Goal: Book appointment/travel/reservation

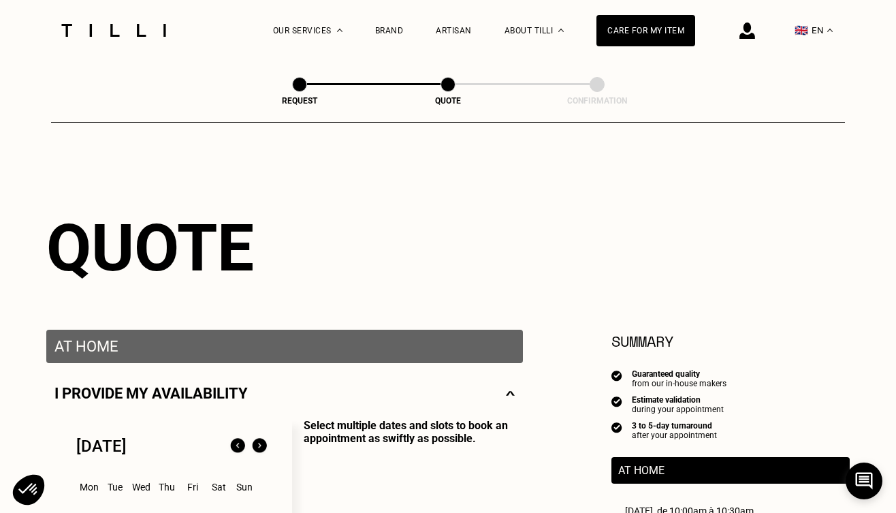
select select "FR"
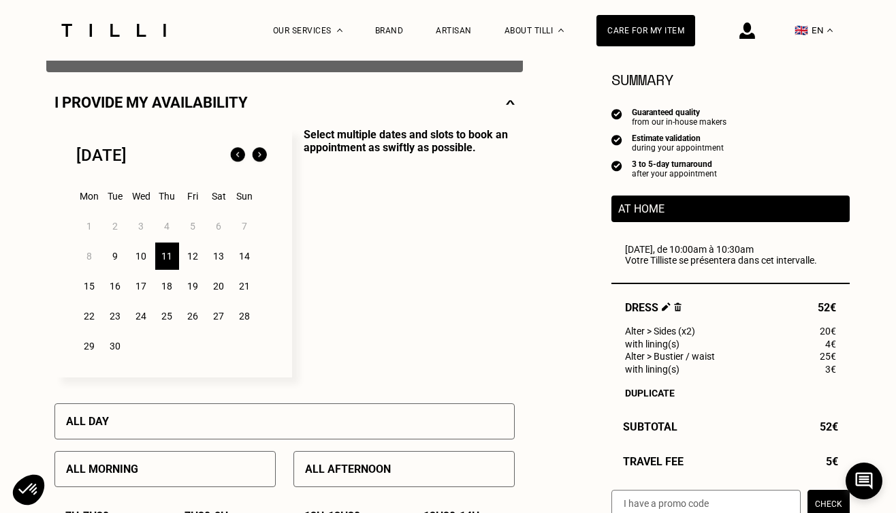
scroll to position [295, 0]
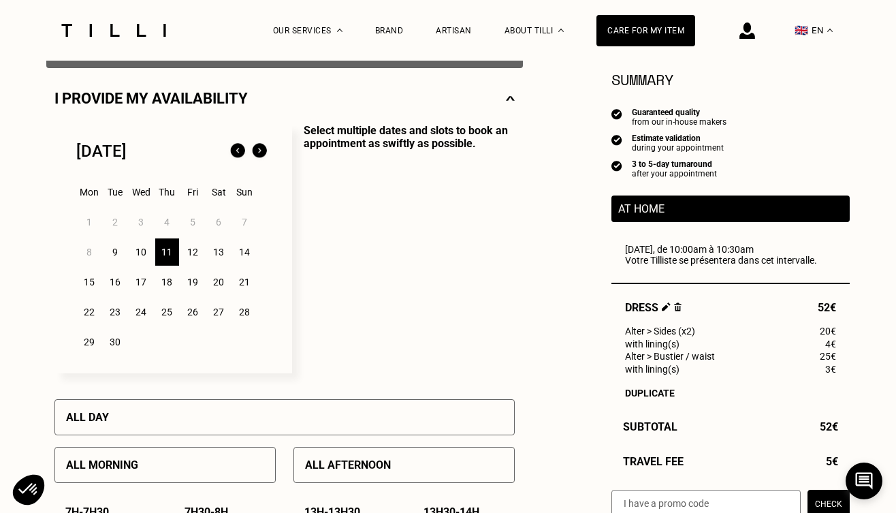
click at [198, 251] on div "12" at bounding box center [193, 251] width 24 height 27
click at [173, 244] on div "11" at bounding box center [167, 251] width 24 height 27
click at [194, 247] on div "12" at bounding box center [193, 251] width 24 height 27
click at [193, 247] on div "12" at bounding box center [193, 251] width 24 height 27
click at [168, 248] on div "11" at bounding box center [167, 251] width 24 height 27
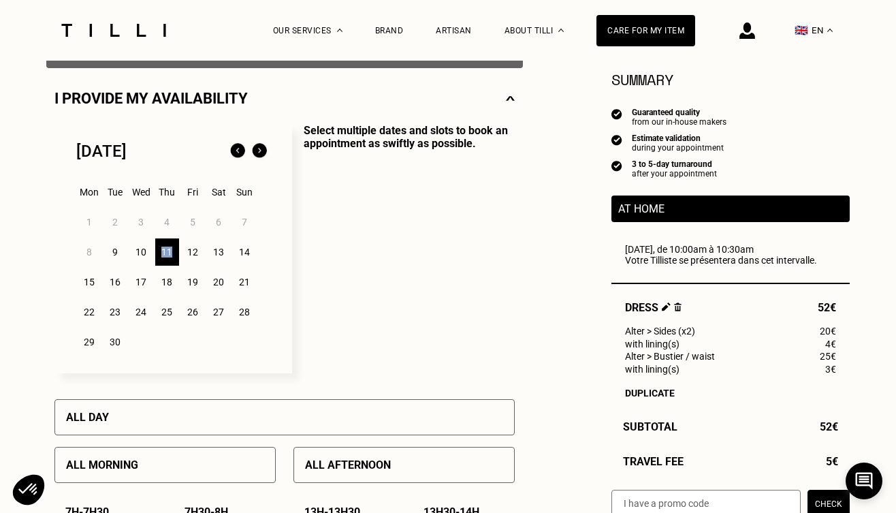
click at [168, 248] on div "11" at bounding box center [167, 251] width 24 height 27
click at [189, 250] on div "12" at bounding box center [193, 251] width 24 height 27
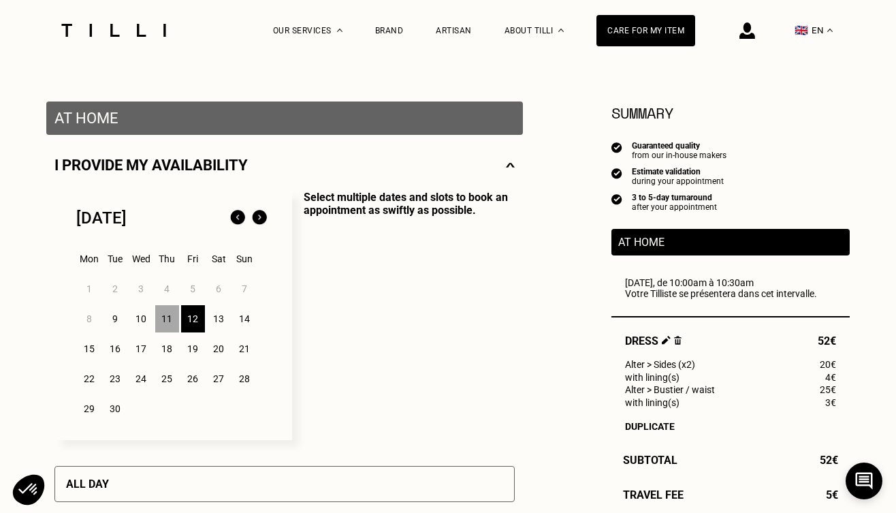
scroll to position [238, 0]
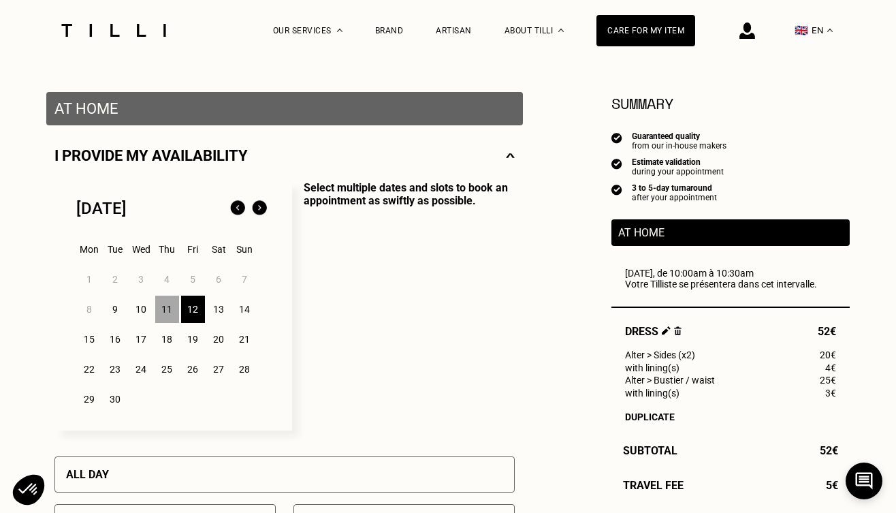
click at [170, 286] on div "1 2 3 4 5 6 7 8 9 10 11 12 13 14 15 16 17 18 19 20 21 22 23 24 25 26 27 28 29 30" at bounding box center [173, 339] width 194 height 150
click at [136, 302] on div "10" at bounding box center [141, 309] width 24 height 27
click at [104, 304] on div "9" at bounding box center [115, 309] width 24 height 27
click at [239, 308] on div "14" at bounding box center [245, 309] width 24 height 27
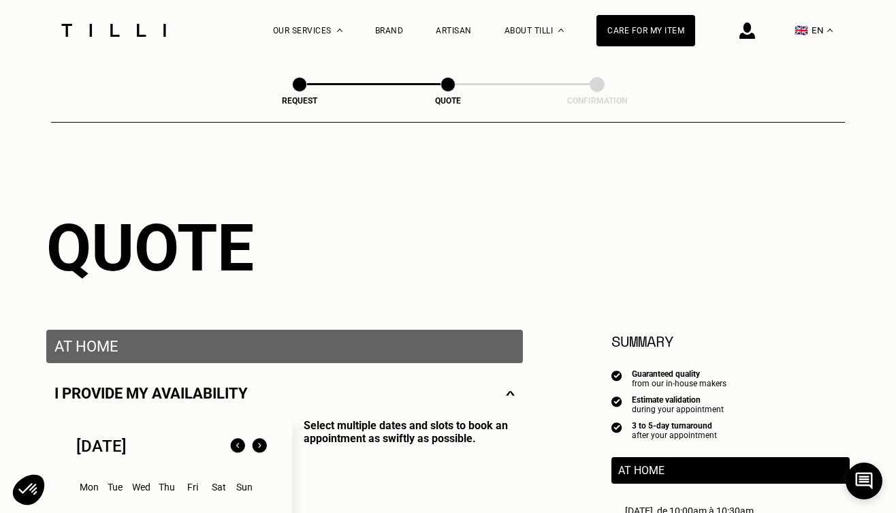
scroll to position [0, 0]
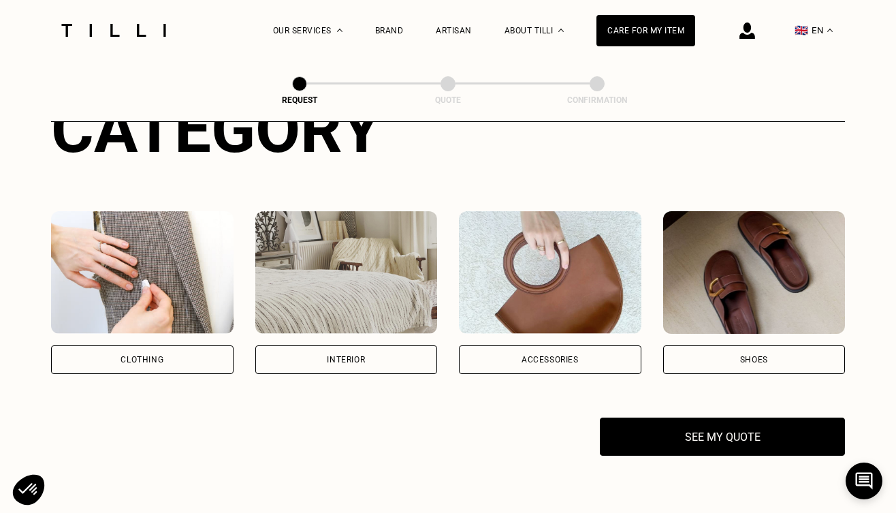
scroll to position [179, 0]
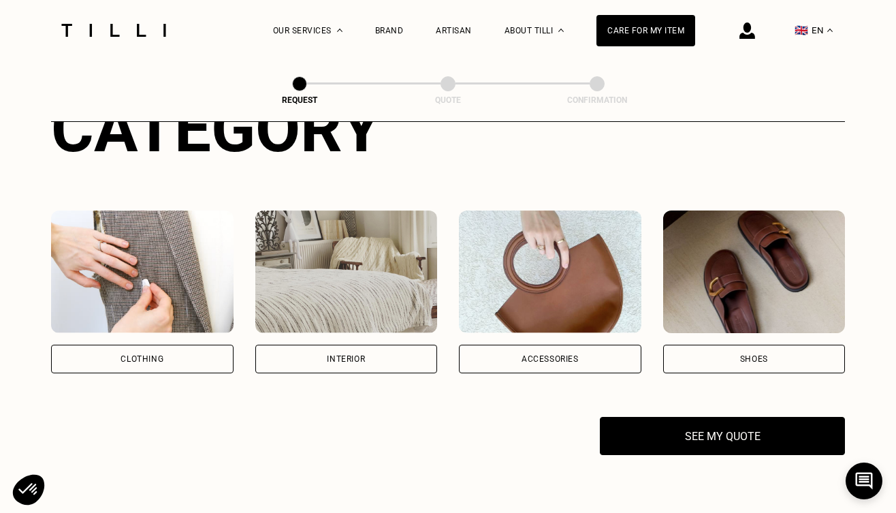
click at [189, 366] on div "Clothing" at bounding box center [142, 359] width 182 height 29
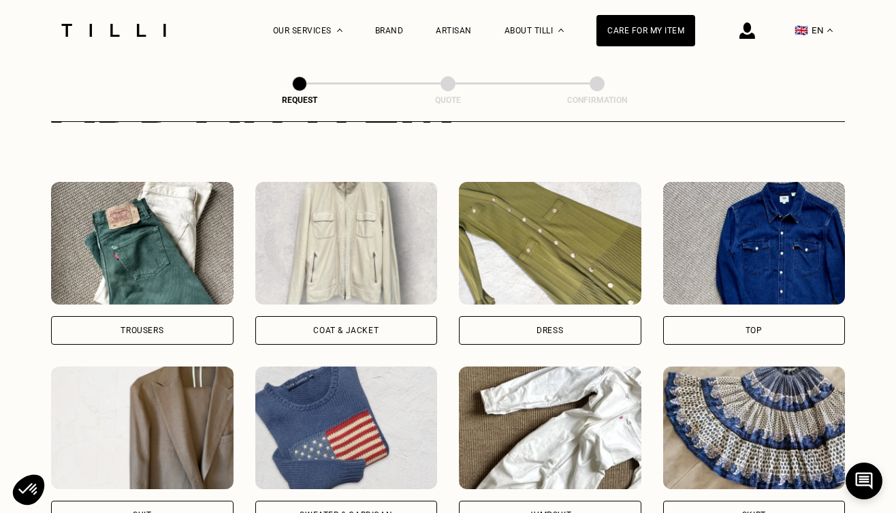
scroll to position [579, 0]
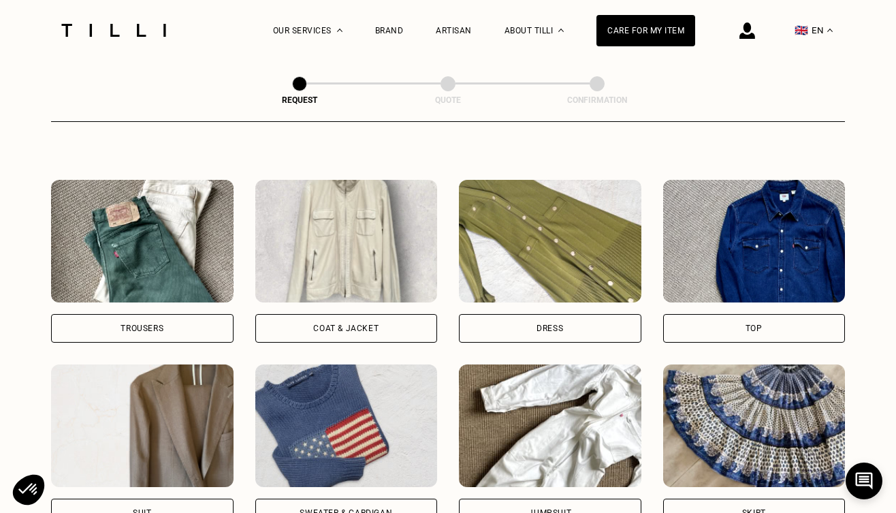
click at [513, 331] on div "Dress" at bounding box center [550, 328] width 182 height 29
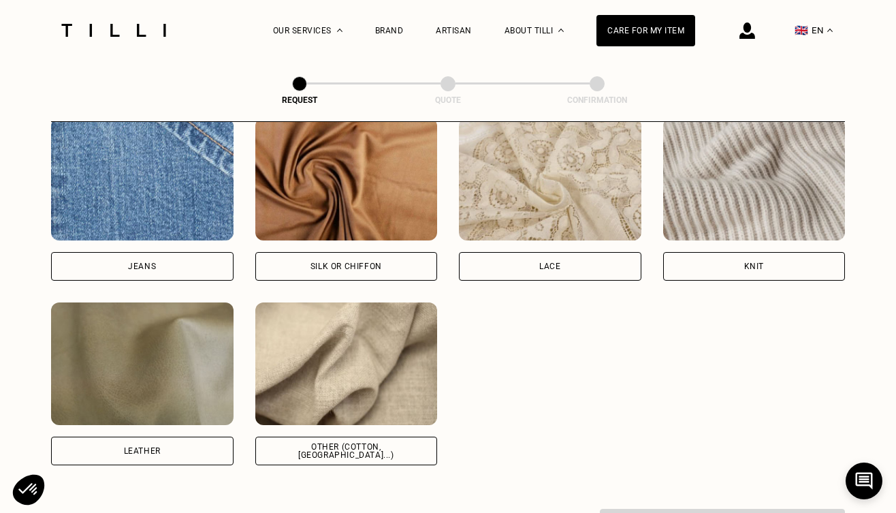
scroll to position [1469, 0]
click at [338, 453] on div "Other (cotton, [GEOGRAPHIC_DATA]...)" at bounding box center [346, 450] width 159 height 16
select select "FR"
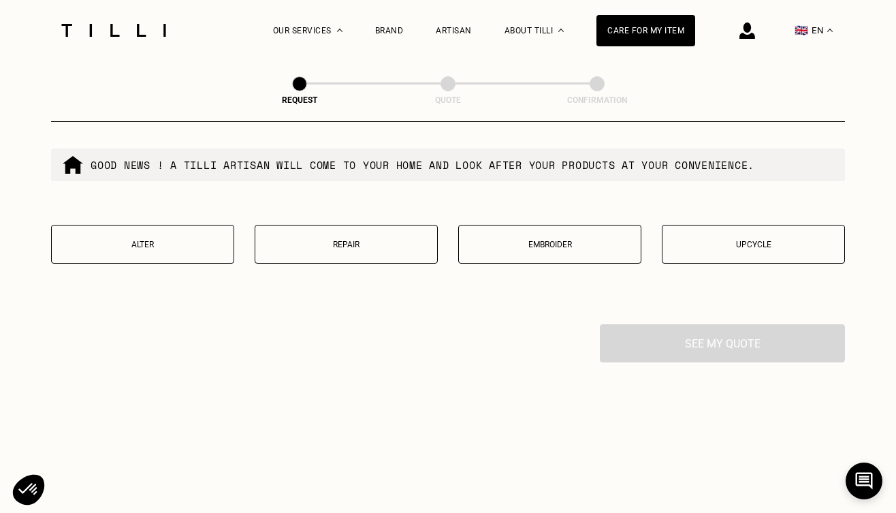
scroll to position [2326, 0]
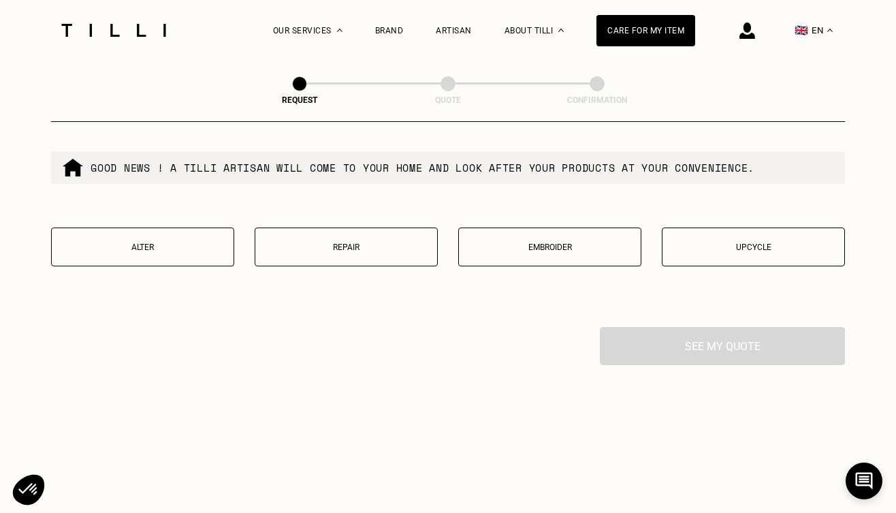
click at [196, 257] on button "Alter" at bounding box center [142, 246] width 183 height 39
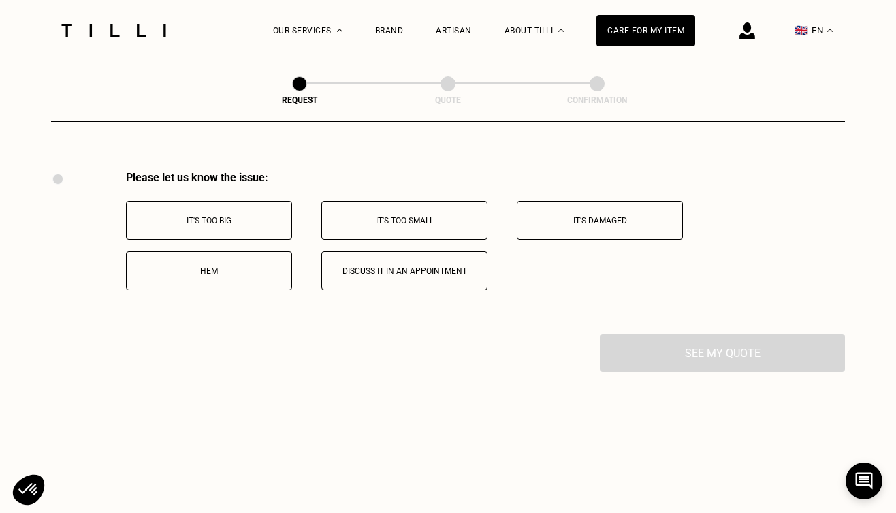
scroll to position [2505, 0]
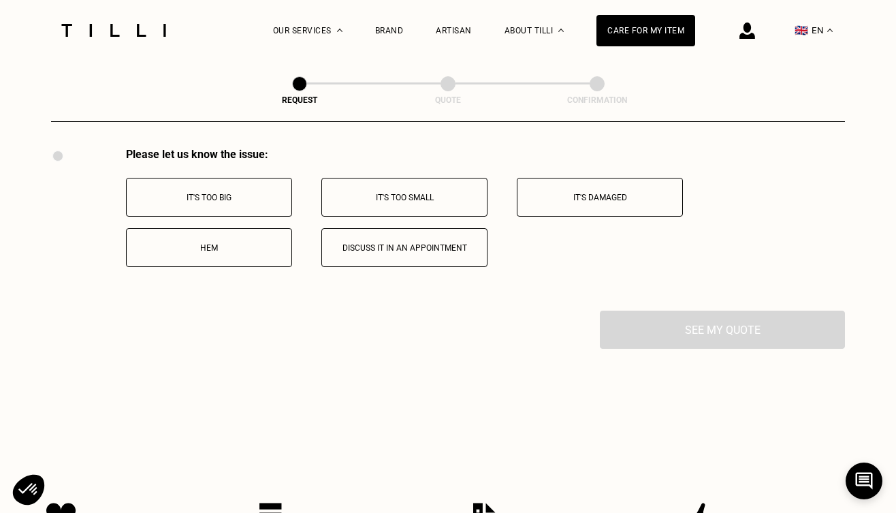
click at [236, 197] on p "It's too big" at bounding box center [208, 198] width 151 height 10
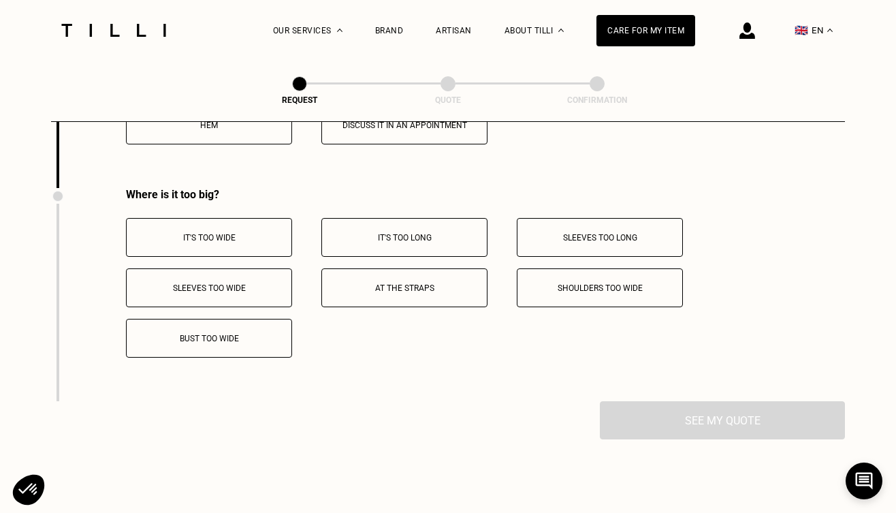
scroll to position [2638, 0]
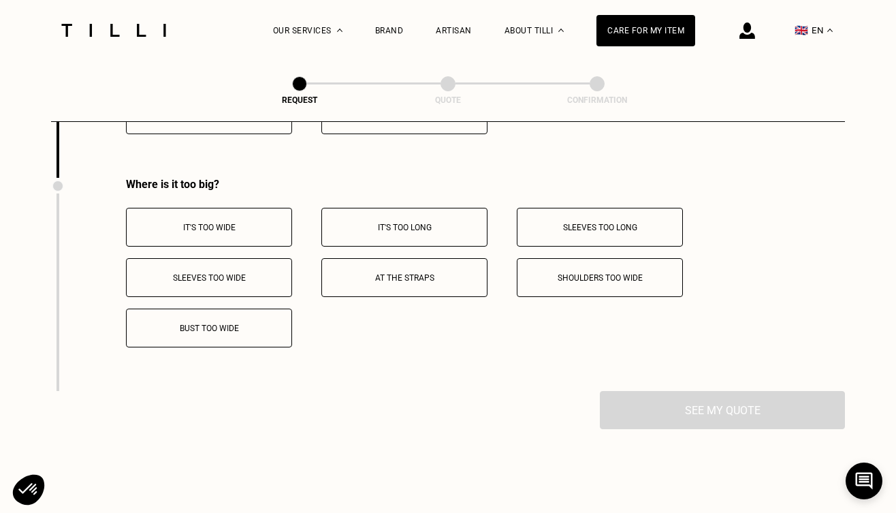
click at [243, 232] on p "It's too wide" at bounding box center [208, 228] width 151 height 10
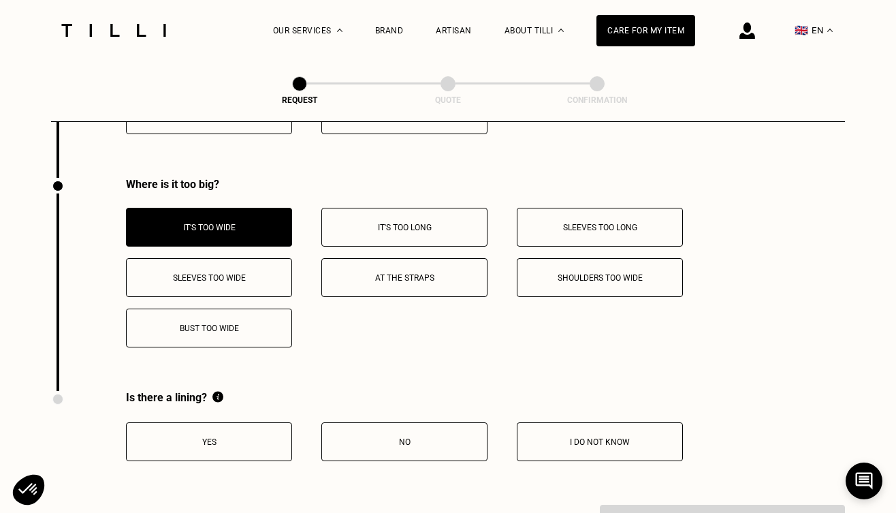
click at [240, 331] on p "Bust too wide" at bounding box center [208, 328] width 151 height 10
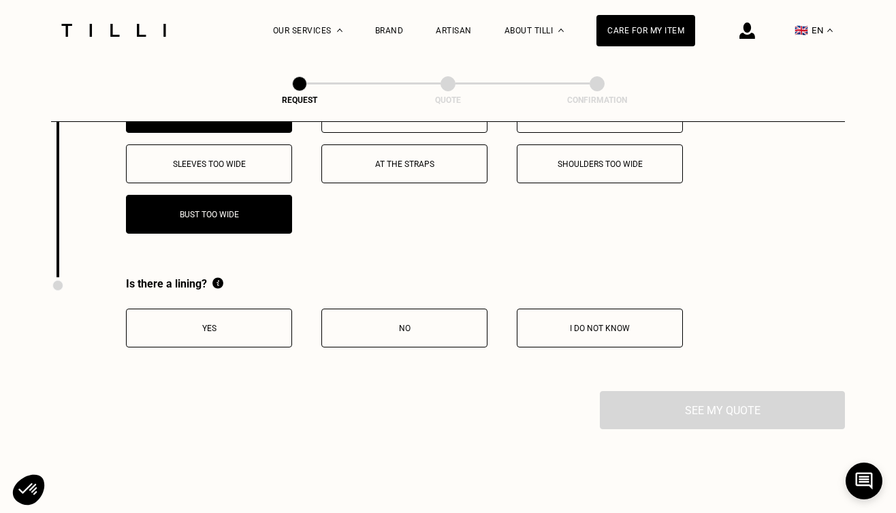
scroll to position [2804, 0]
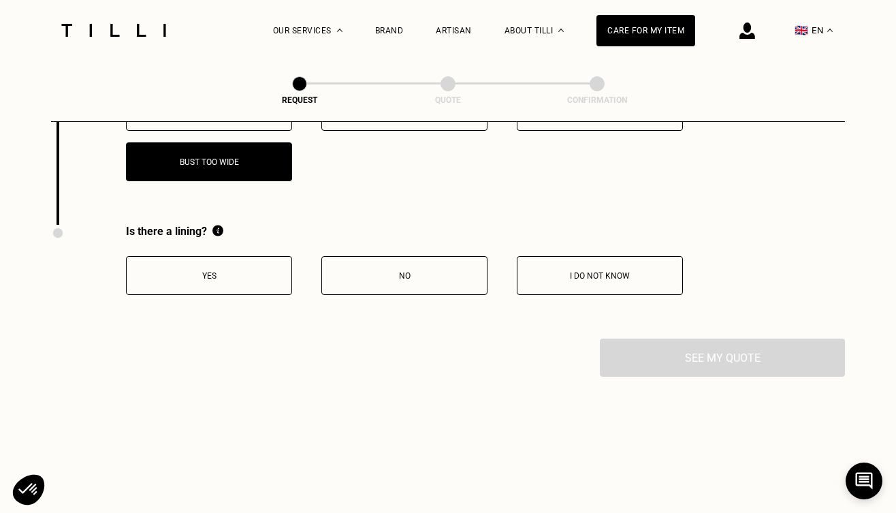
click at [267, 281] on p "Yes" at bounding box center [208, 276] width 151 height 10
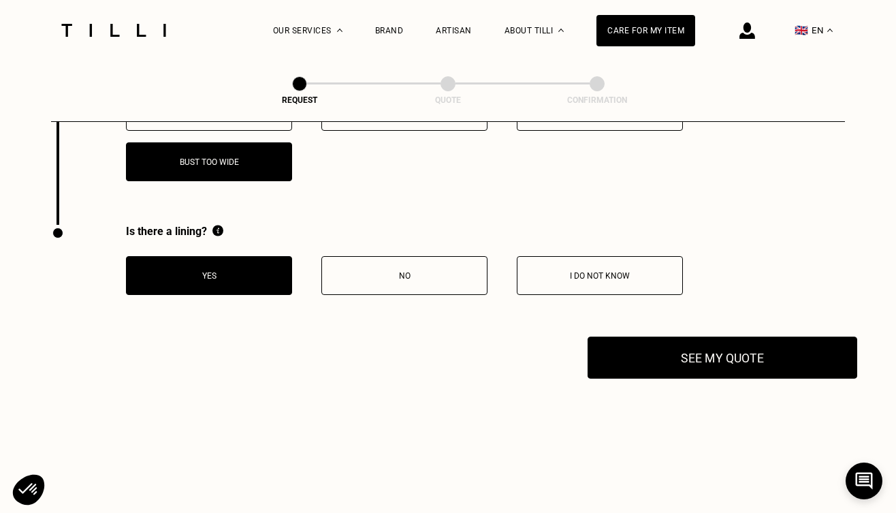
click at [637, 374] on button "See my quote" at bounding box center [723, 357] width 270 height 42
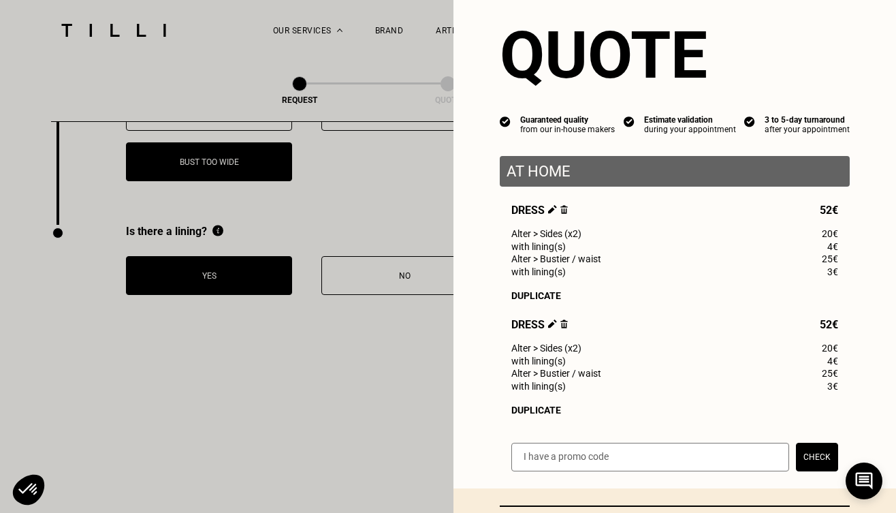
scroll to position [42, 0]
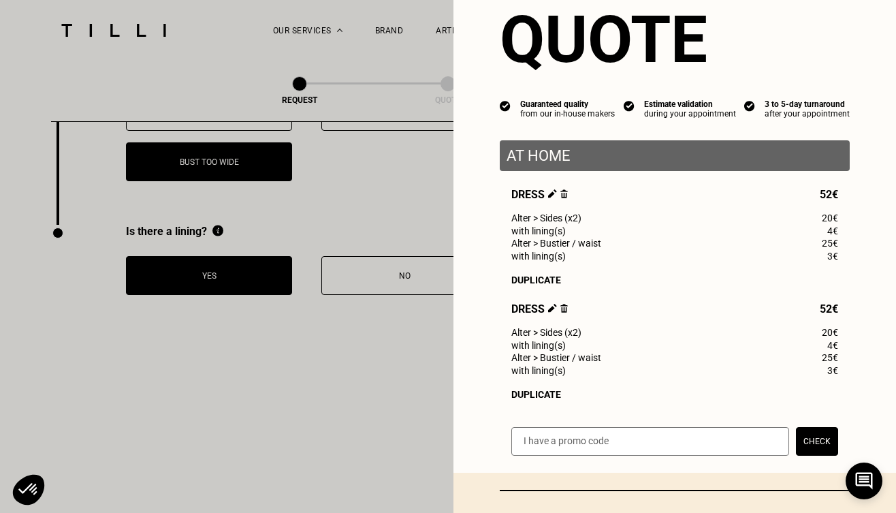
click at [566, 304] on img at bounding box center [563, 308] width 7 height 9
click at [563, 309] on img at bounding box center [563, 308] width 7 height 9
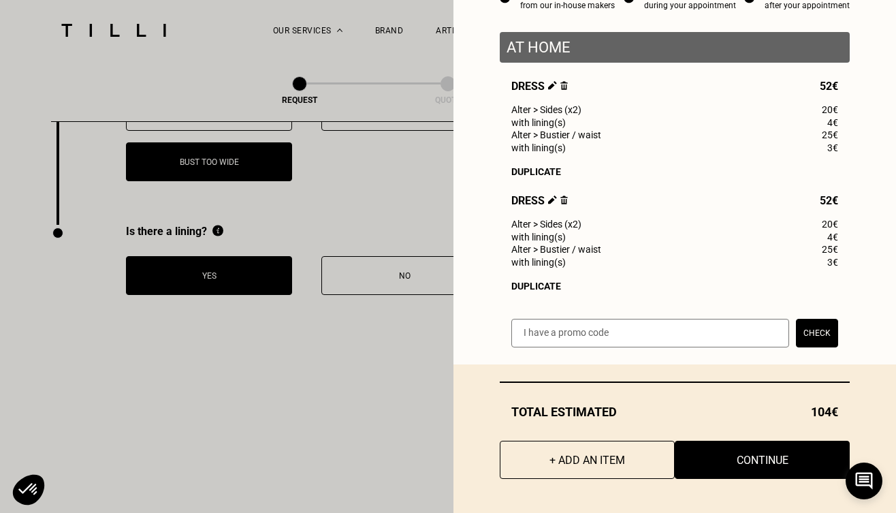
scroll to position [150, 0]
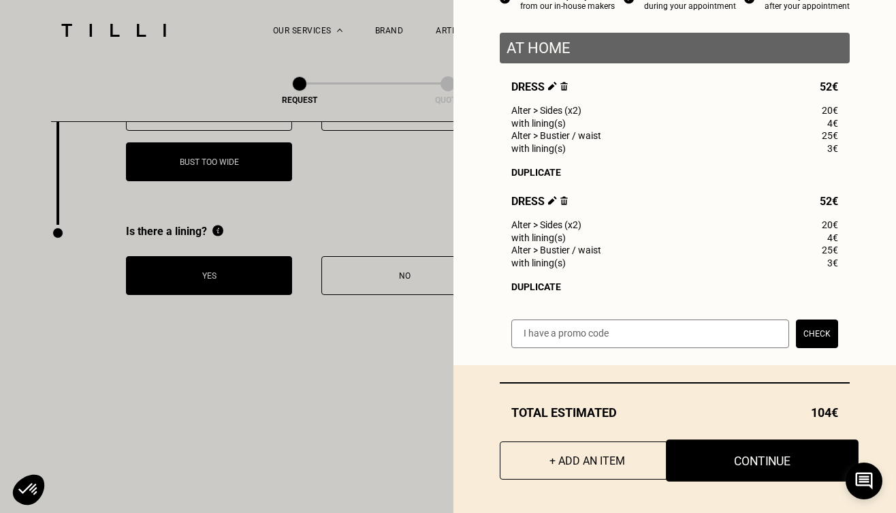
click at [722, 458] on button "Continue" at bounding box center [762, 460] width 193 height 42
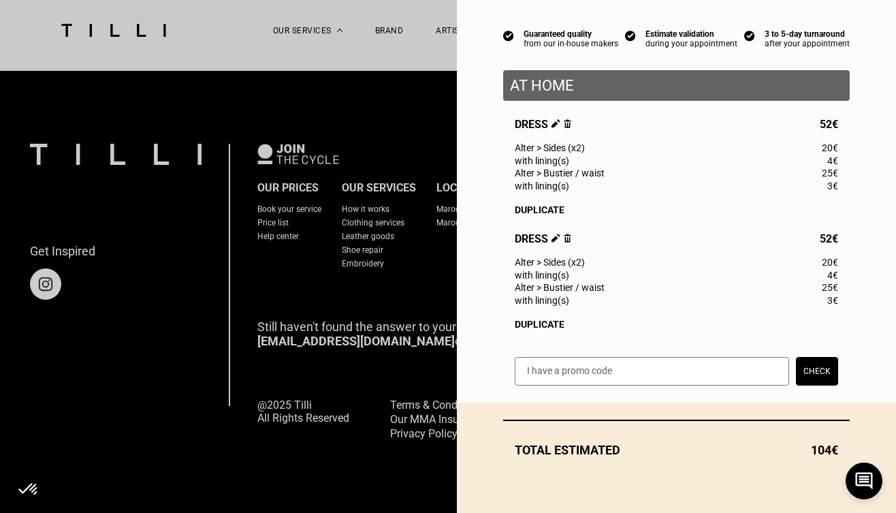
select select "FR"
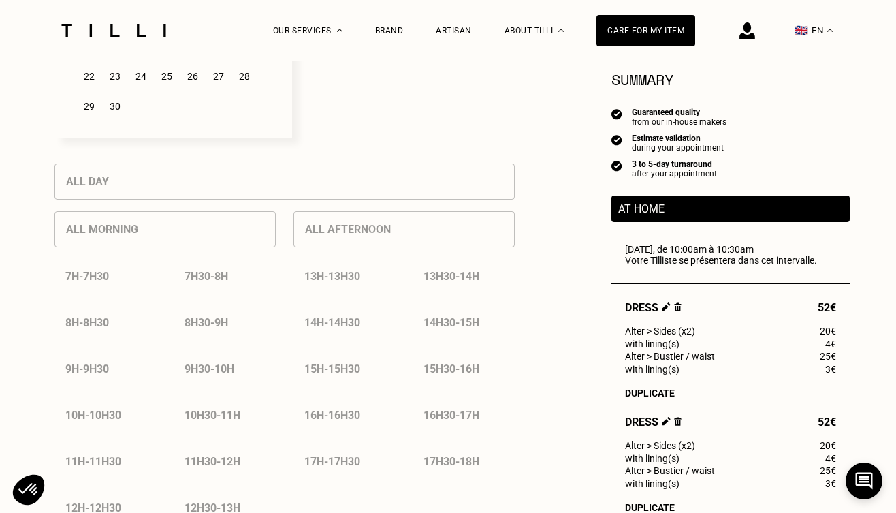
scroll to position [533, 0]
click at [675, 306] on img at bounding box center [677, 306] width 7 height 9
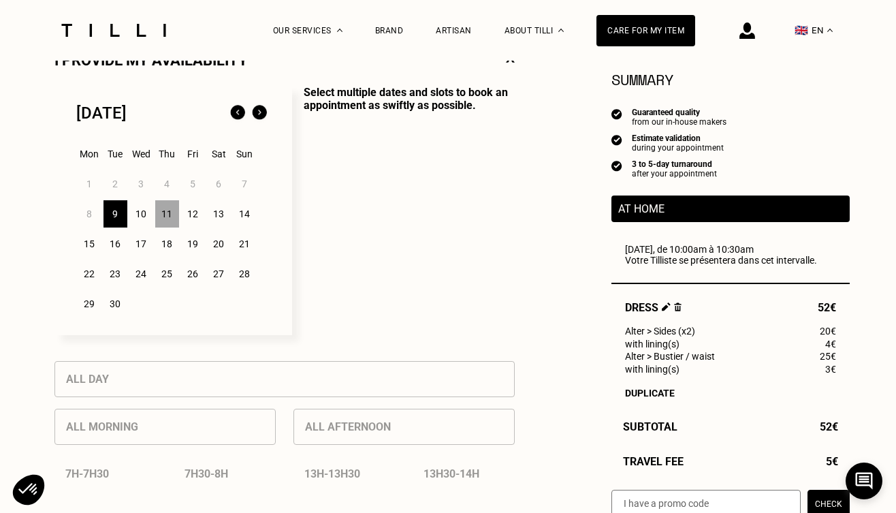
scroll to position [383, 0]
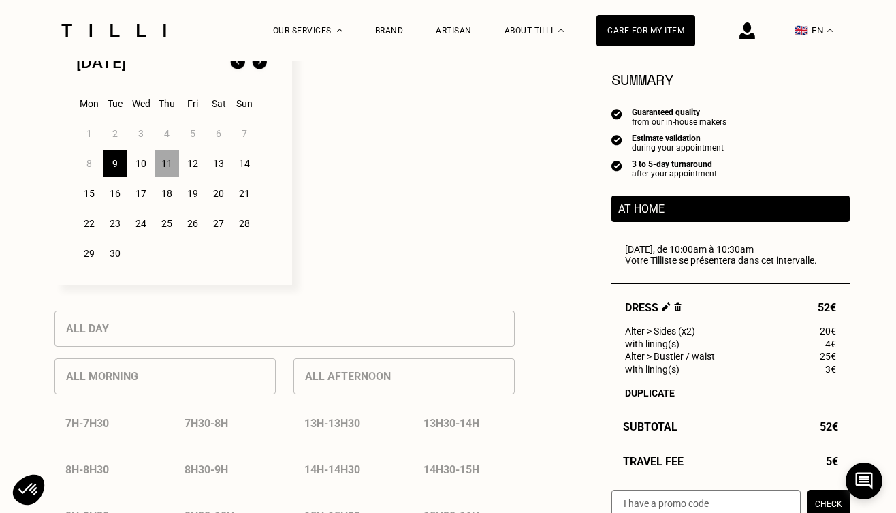
click at [735, 325] on div "Alter > Sides (x2) 20€" at bounding box center [730, 330] width 211 height 11
click at [236, 69] on img at bounding box center [238, 63] width 22 height 22
click at [214, 192] on div "1 2 3 4 5 6 7 8 9 10 11 12 13 14 15 16 17 18 19 20 21 22 23 24 25 26 27 28 29 3…" at bounding box center [173, 193] width 194 height 150
click at [258, 64] on img at bounding box center [260, 63] width 22 height 22
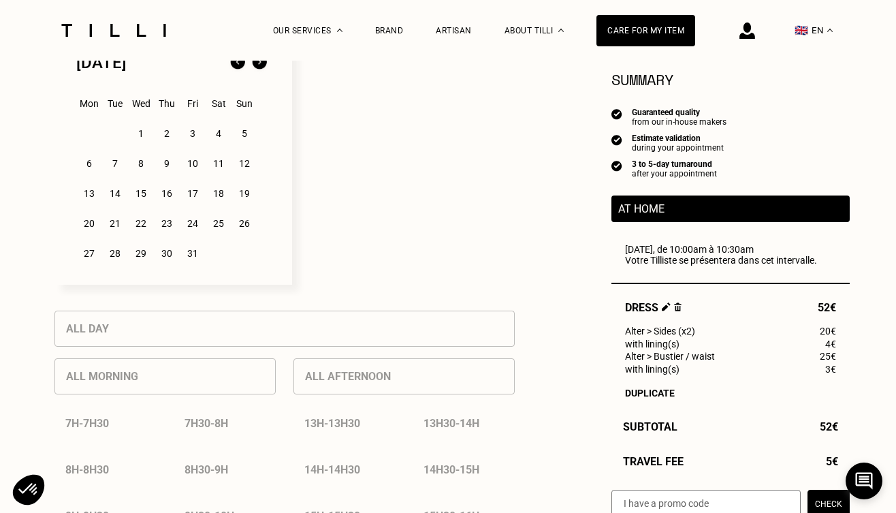
click at [198, 216] on div "24" at bounding box center [193, 223] width 24 height 27
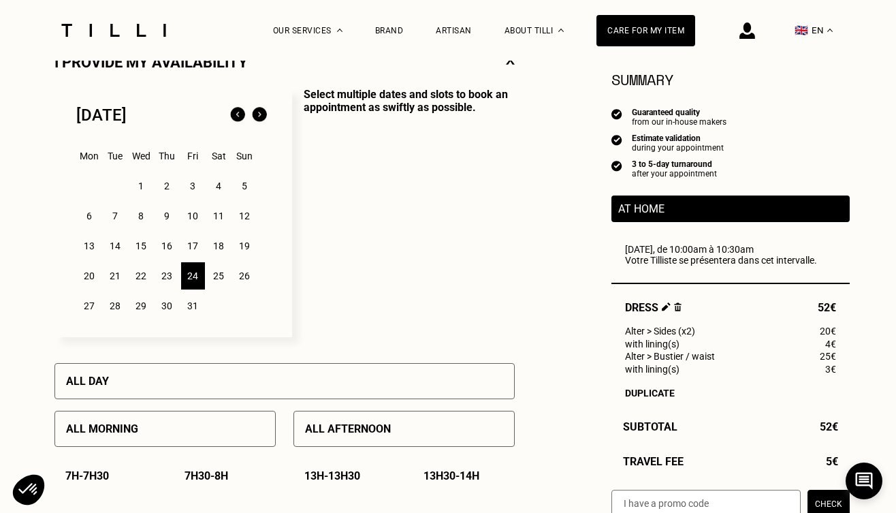
scroll to position [330, 0]
click at [237, 116] on img at bounding box center [238, 116] width 22 height 22
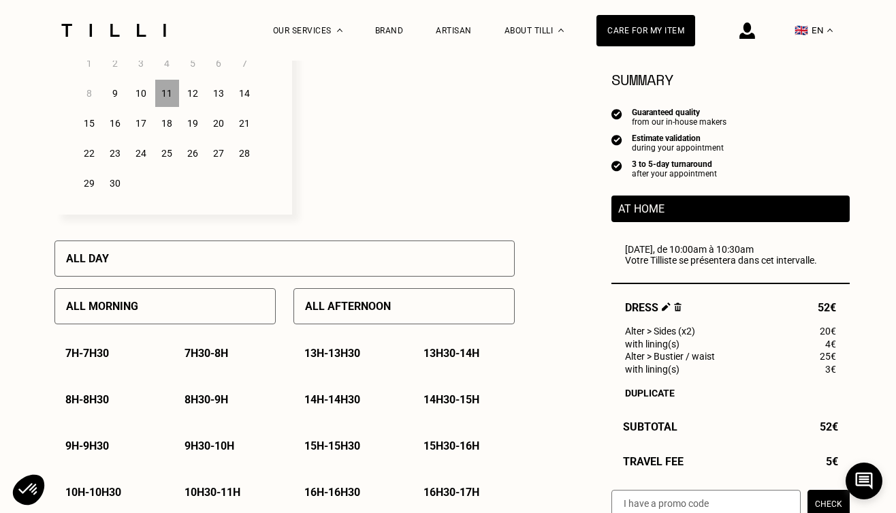
scroll to position [467, 0]
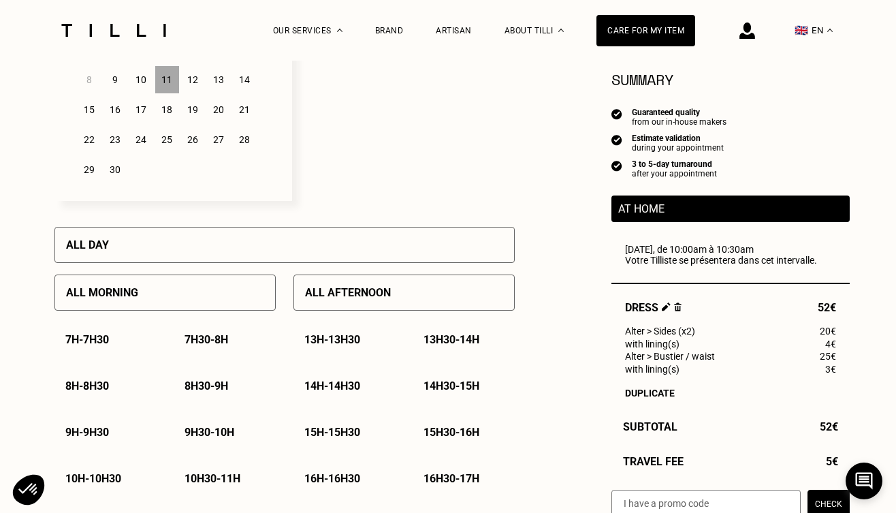
click at [188, 253] on div "All day" at bounding box center [284, 245] width 460 height 36
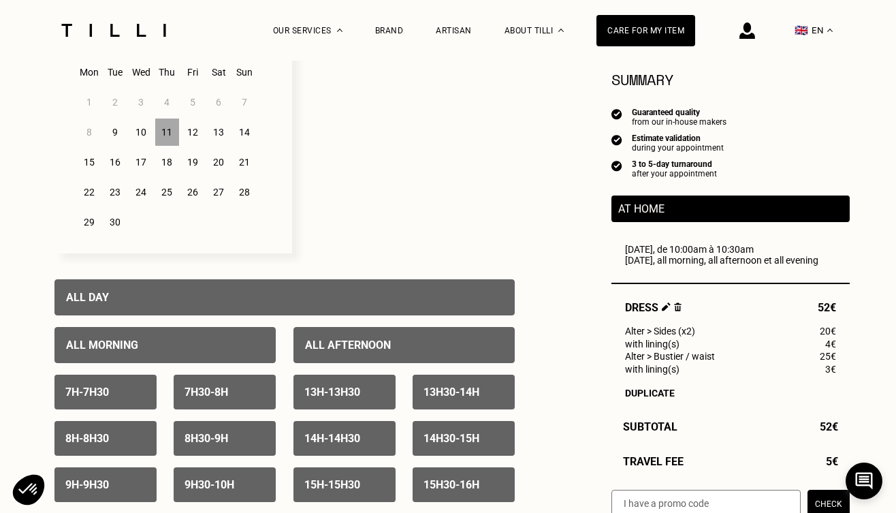
scroll to position [417, 0]
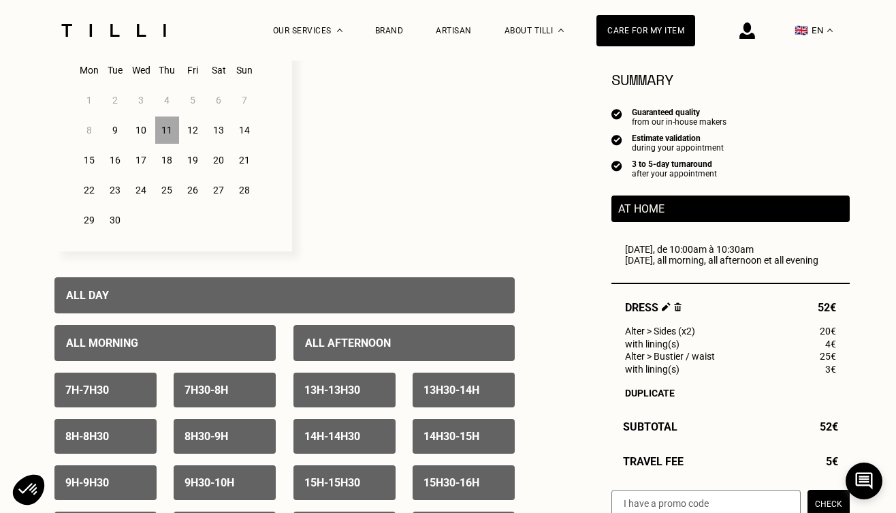
click at [172, 125] on div "11" at bounding box center [167, 129] width 24 height 27
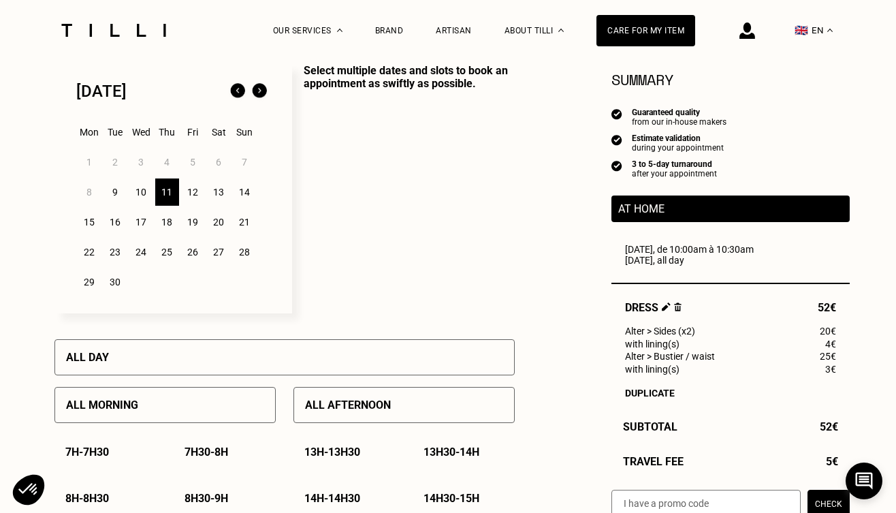
scroll to position [351, 0]
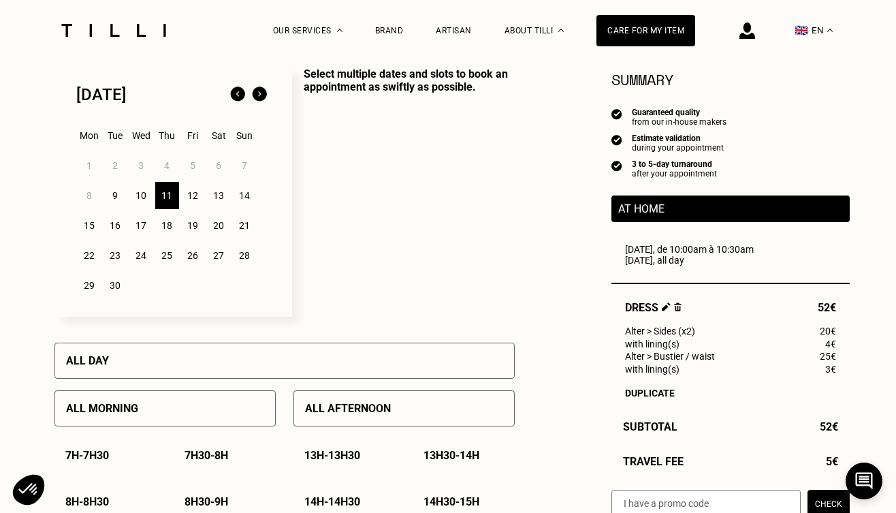
click at [193, 184] on div "12" at bounding box center [193, 195] width 24 height 27
click at [227, 194] on div "13" at bounding box center [219, 195] width 24 height 27
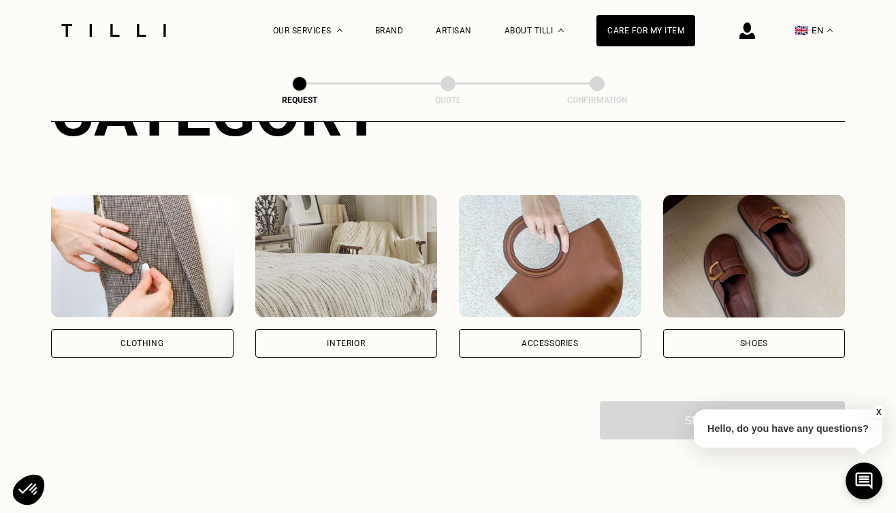
scroll to position [221, 0]
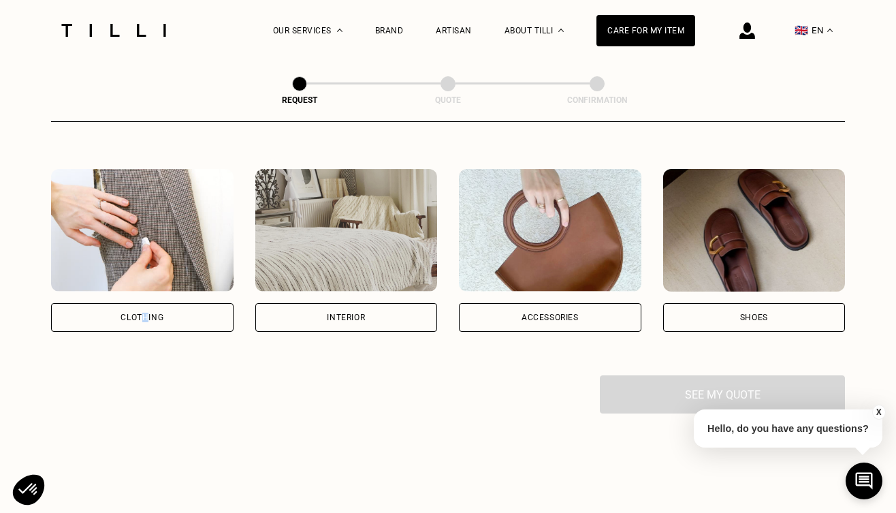
click at [145, 313] on div "Clothing" at bounding box center [142, 317] width 43 height 8
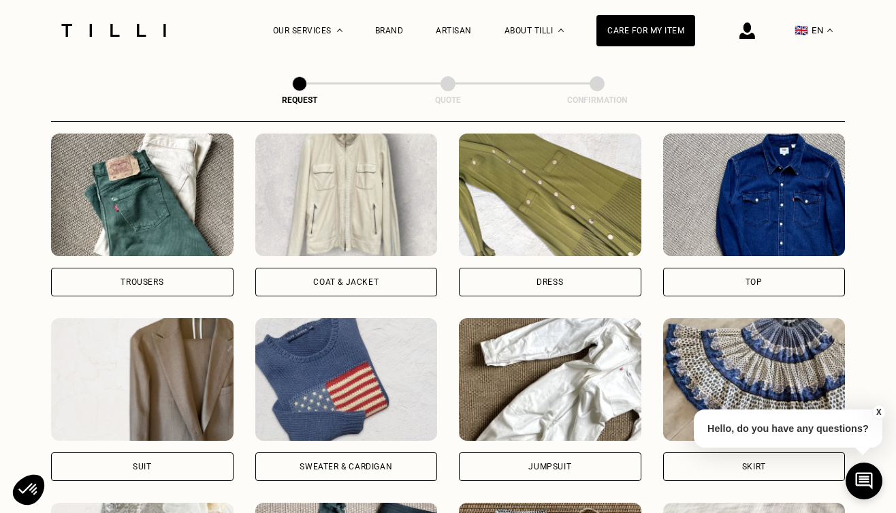
scroll to position [645, 0]
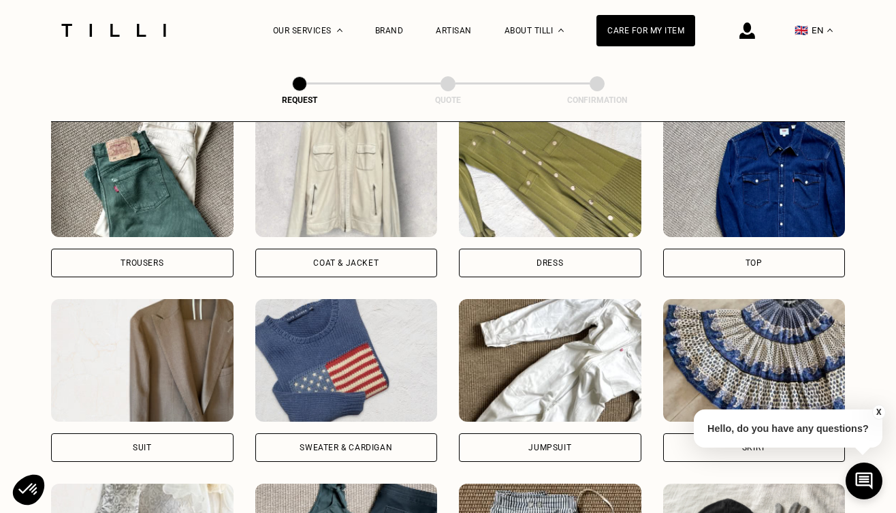
click at [513, 267] on div "Dress" at bounding box center [550, 263] width 182 height 29
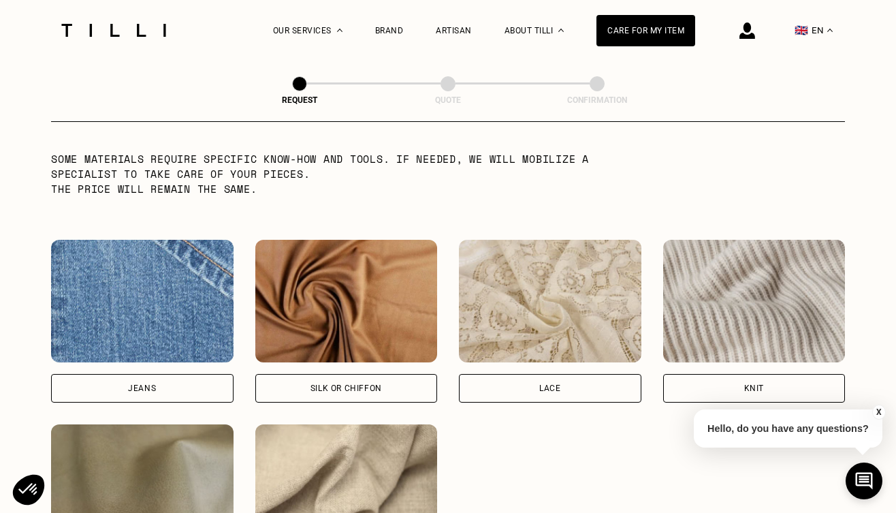
scroll to position [1542, 0]
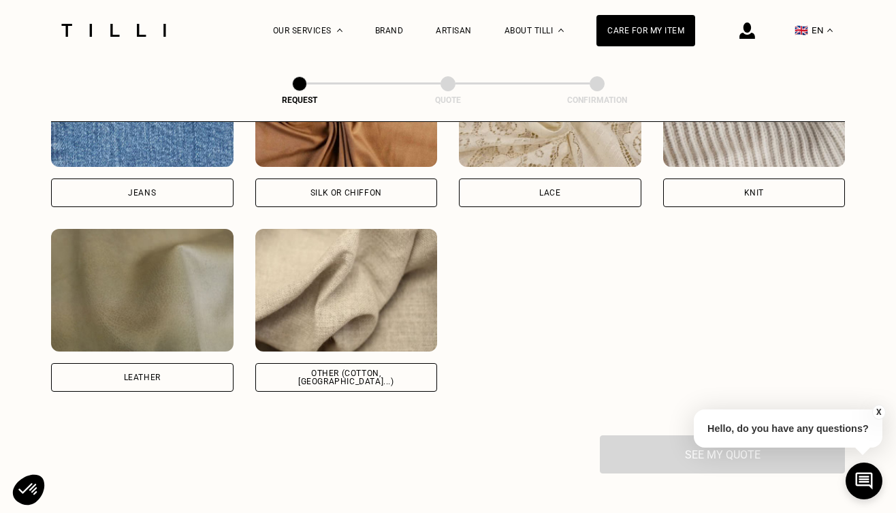
click at [338, 379] on div "Other (cotton, [GEOGRAPHIC_DATA]...)" at bounding box center [346, 377] width 159 height 16
select select "FR"
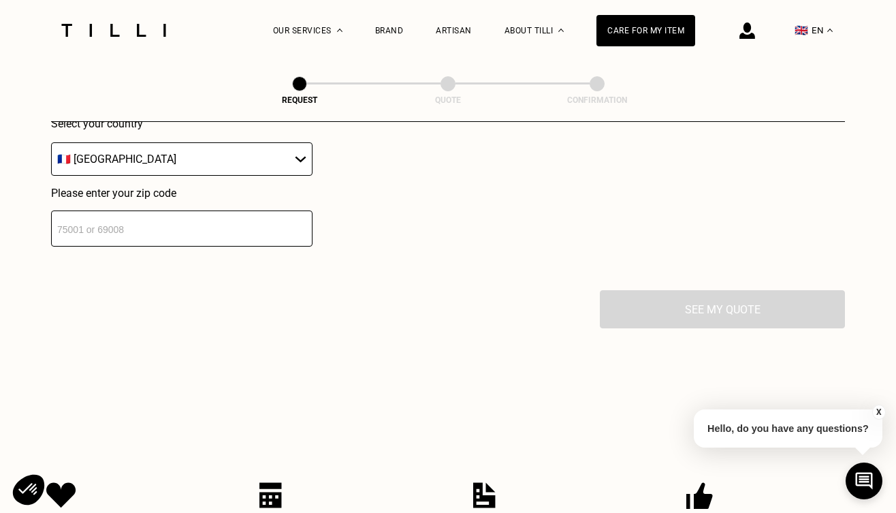
scroll to position [2011, 0]
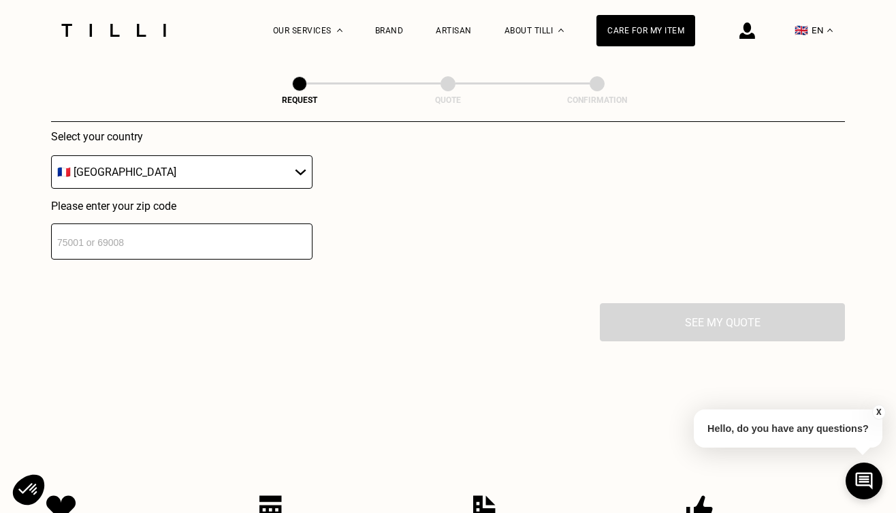
click at [223, 253] on input "number" at bounding box center [181, 241] width 261 height 36
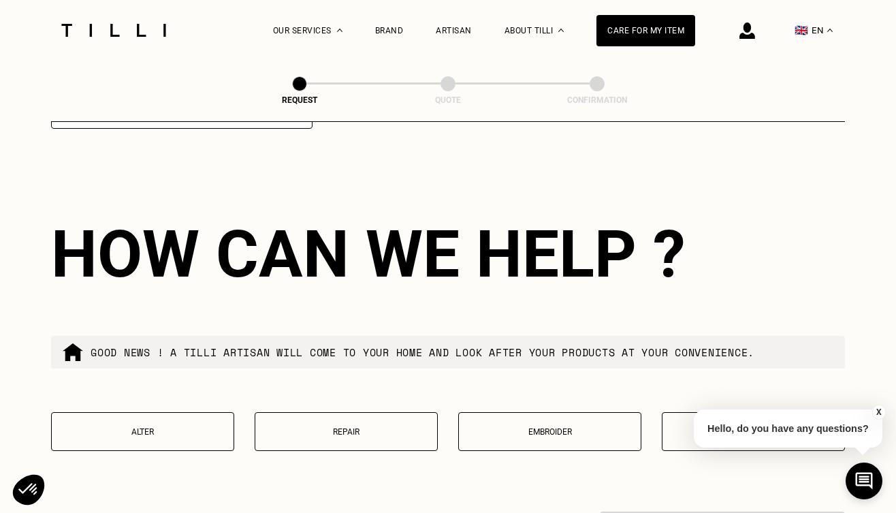
scroll to position [2166, 0]
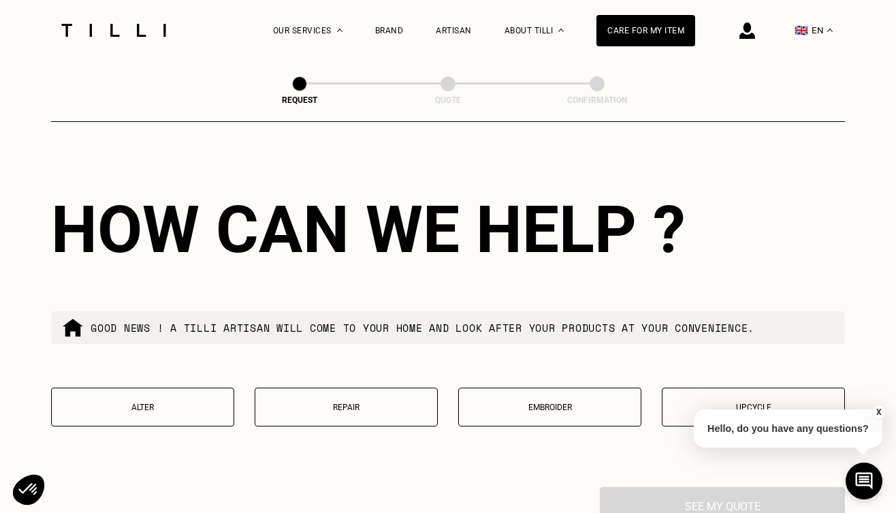
type input "75008"
click at [194, 418] on button "Alter" at bounding box center [142, 406] width 183 height 39
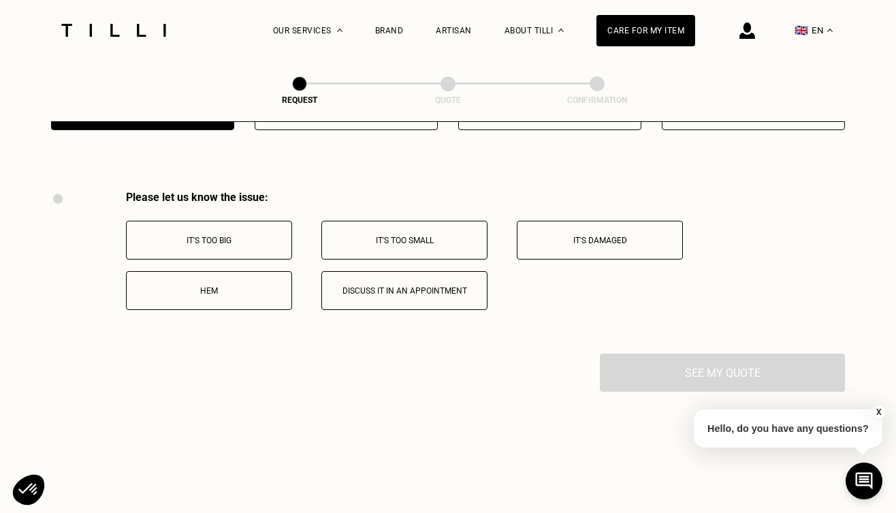
scroll to position [2505, 0]
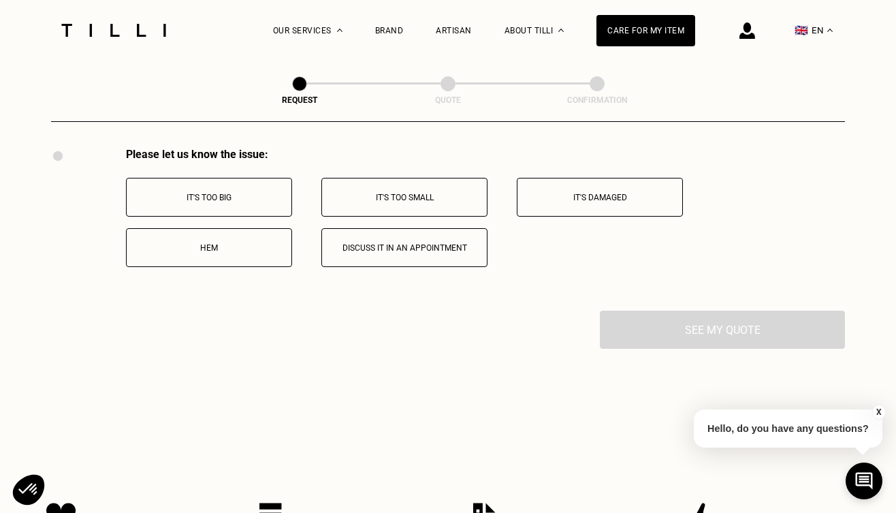
click at [189, 190] on button "It's too big" at bounding box center [209, 197] width 166 height 39
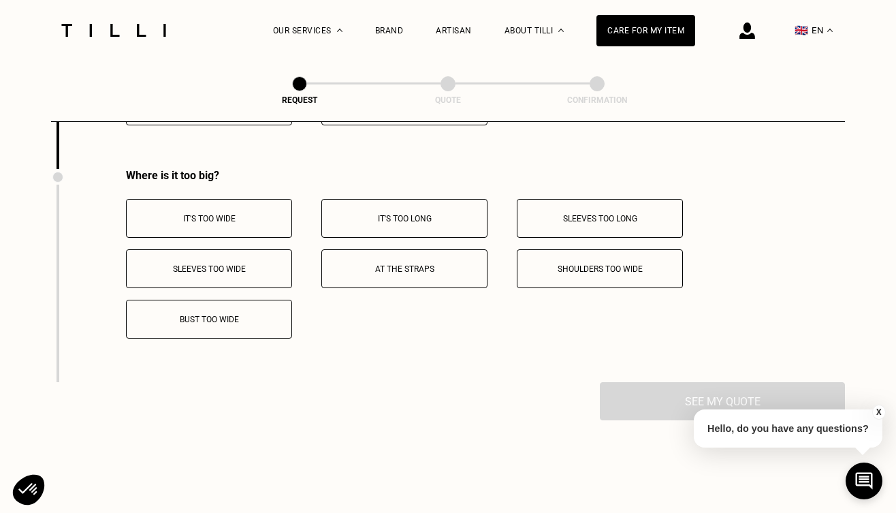
scroll to position [2668, 0]
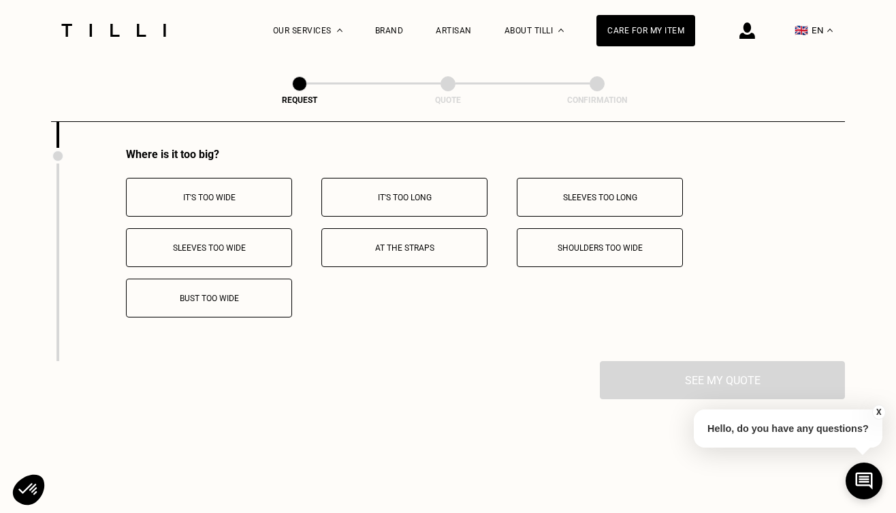
click at [200, 191] on button "It's too wide" at bounding box center [209, 197] width 166 height 39
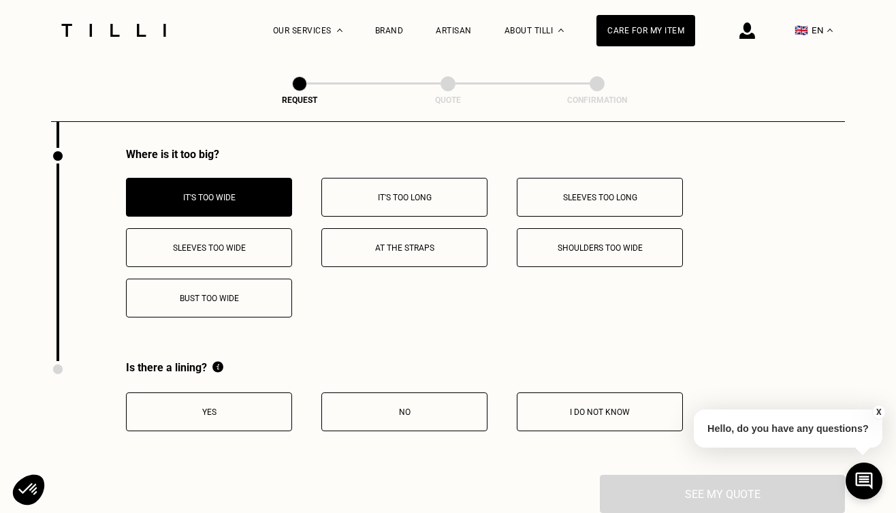
click at [200, 303] on p "Bust too wide" at bounding box center [208, 298] width 151 height 10
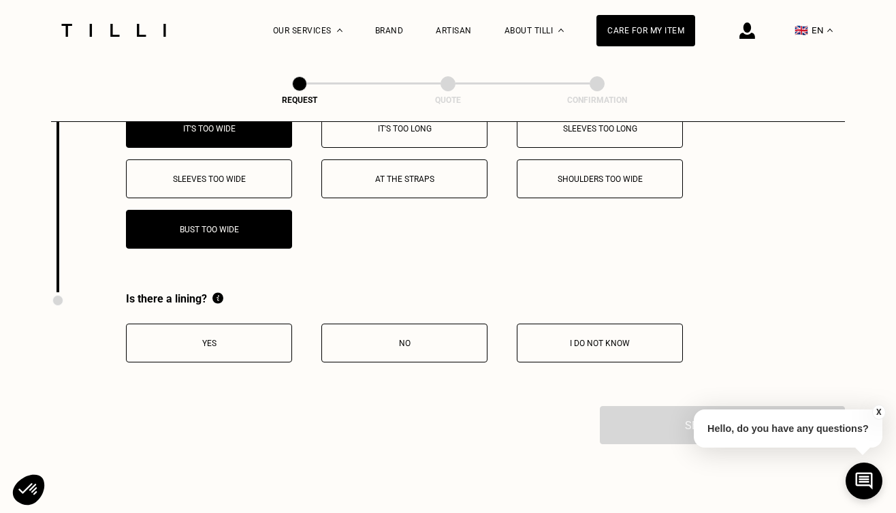
scroll to position [2738, 0]
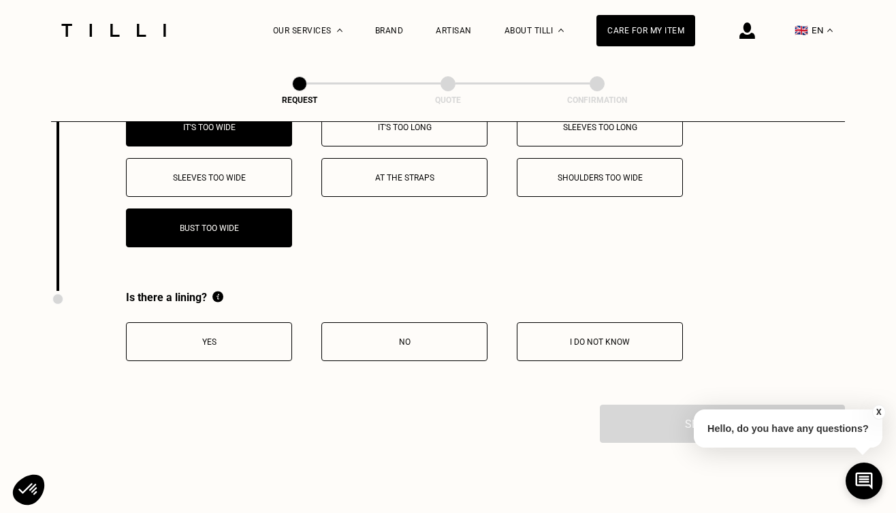
click at [223, 353] on button "Yes" at bounding box center [209, 341] width 166 height 39
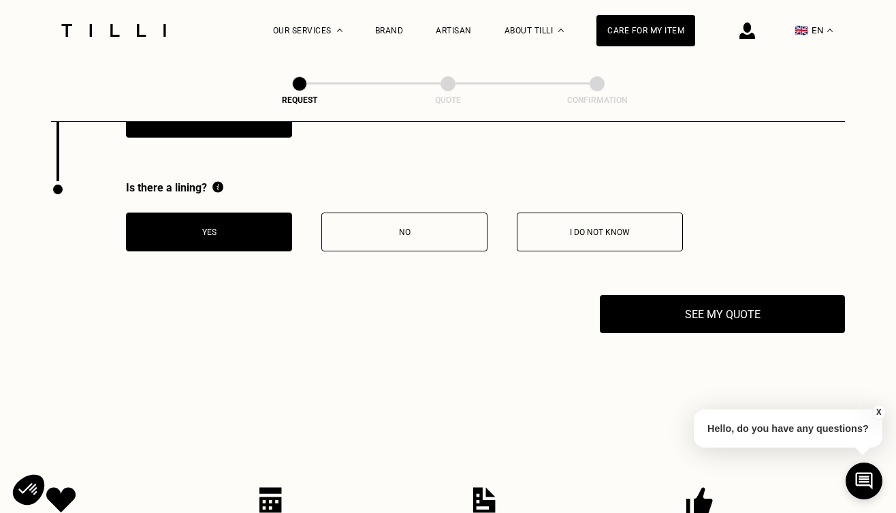
scroll to position [2894, 0]
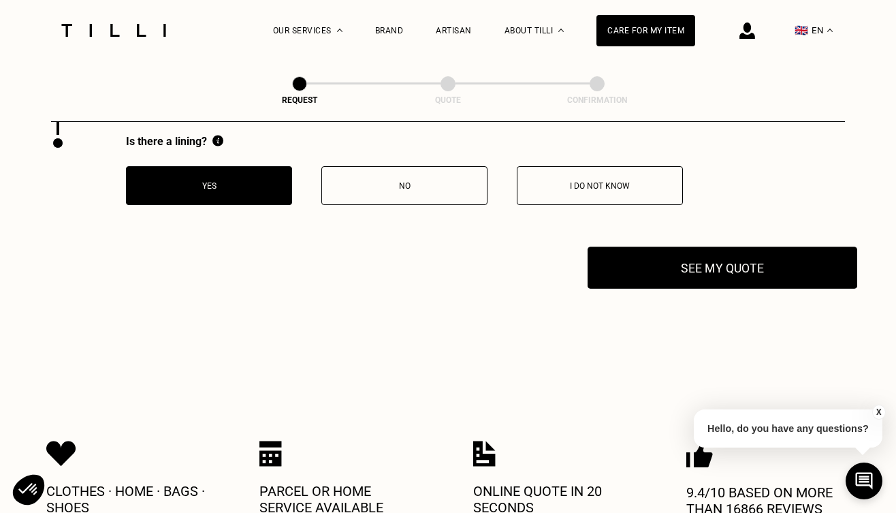
click at [712, 268] on button "See my quote" at bounding box center [723, 267] width 270 height 42
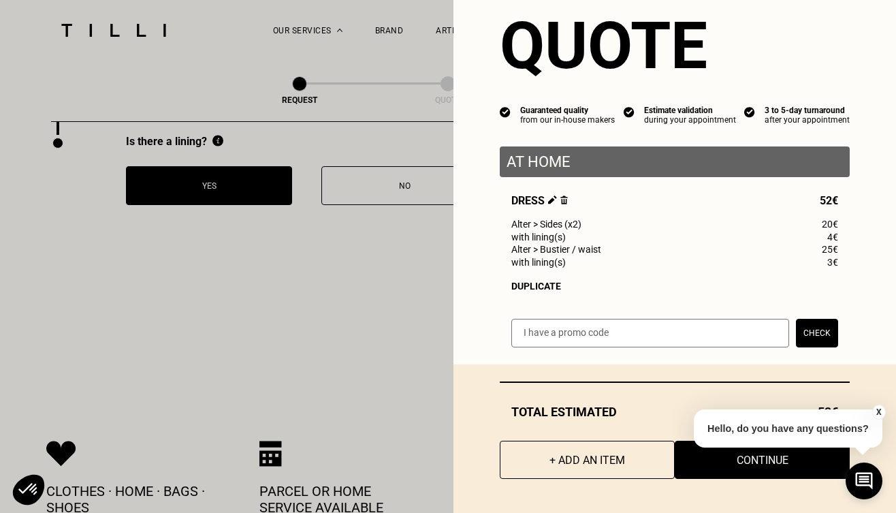
scroll to position [35, 0]
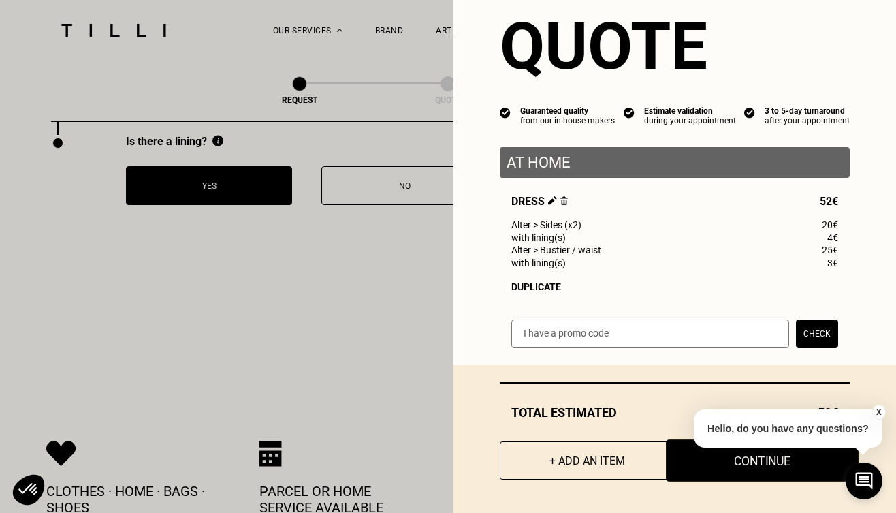
click at [732, 461] on button "Continue" at bounding box center [762, 460] width 193 height 42
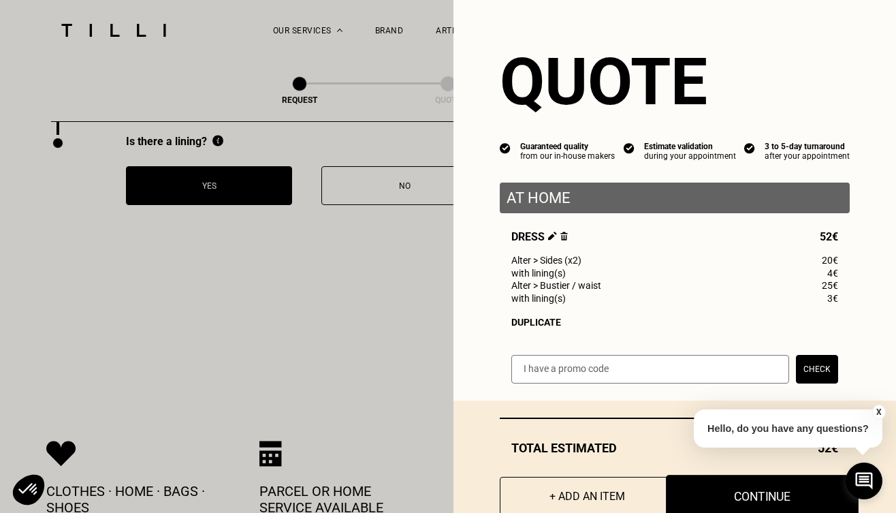
scroll to position [864, 0]
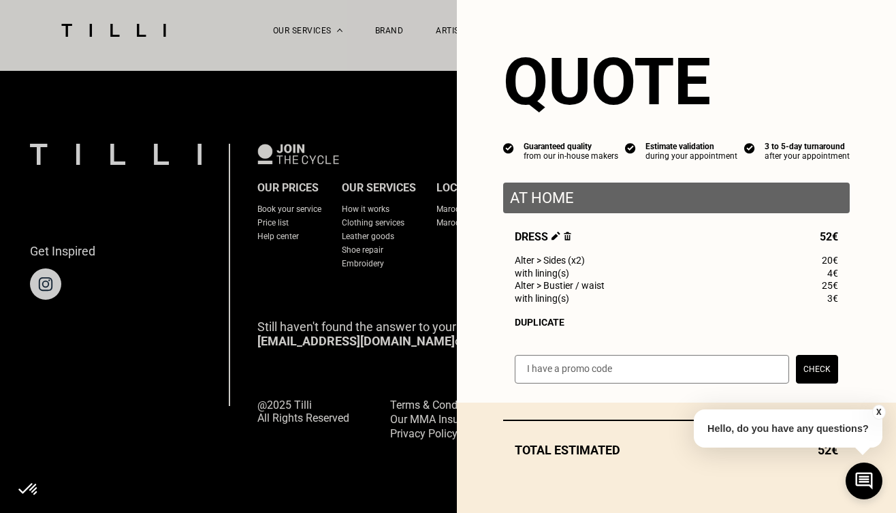
select select "FR"
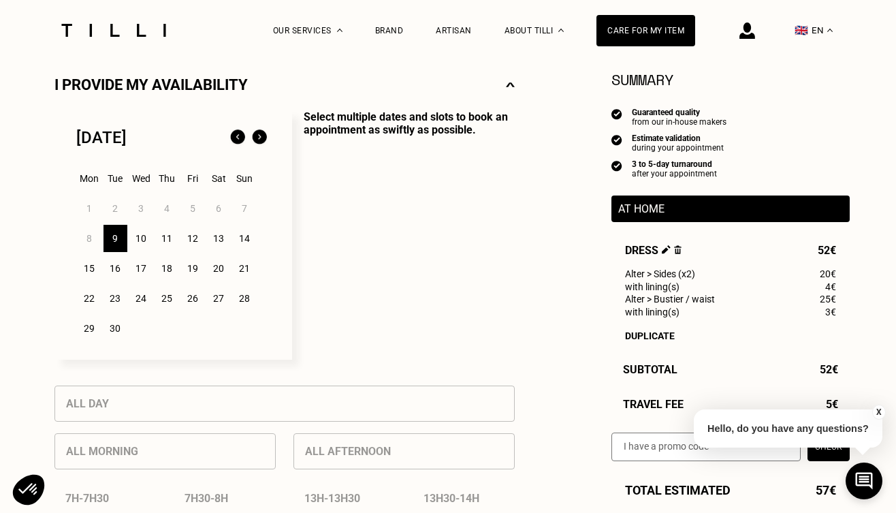
scroll to position [312, 0]
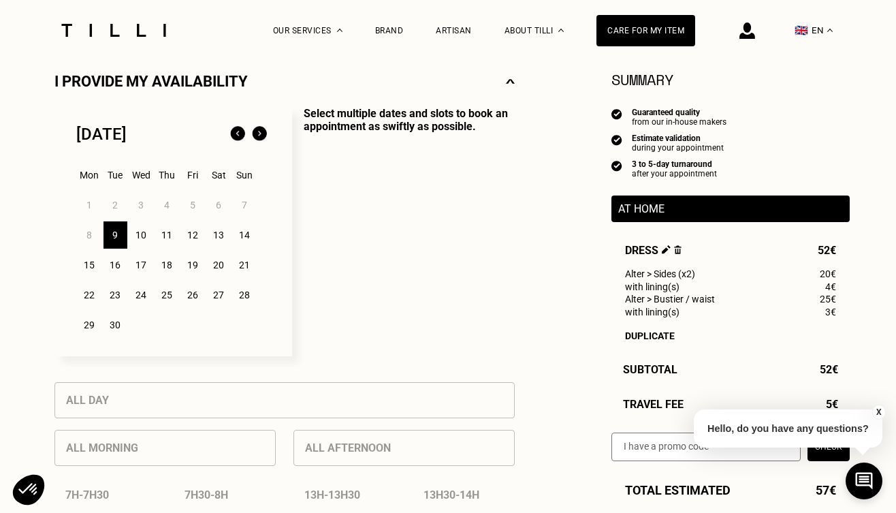
click at [190, 237] on div "12" at bounding box center [193, 234] width 24 height 27
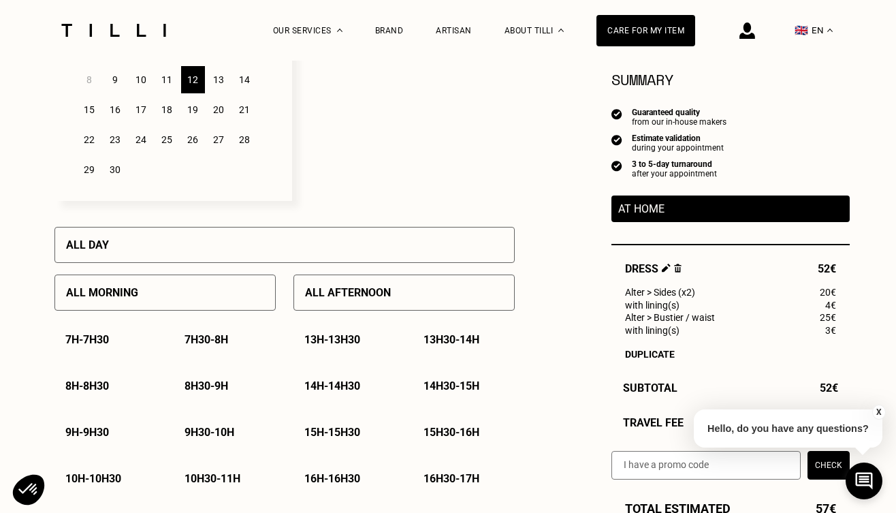
scroll to position [477, 0]
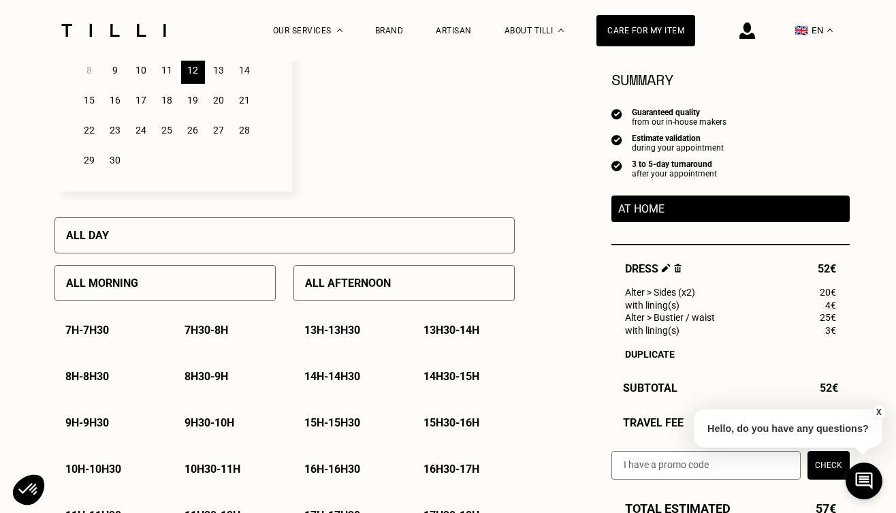
click at [878, 408] on button "X" at bounding box center [879, 411] width 14 height 15
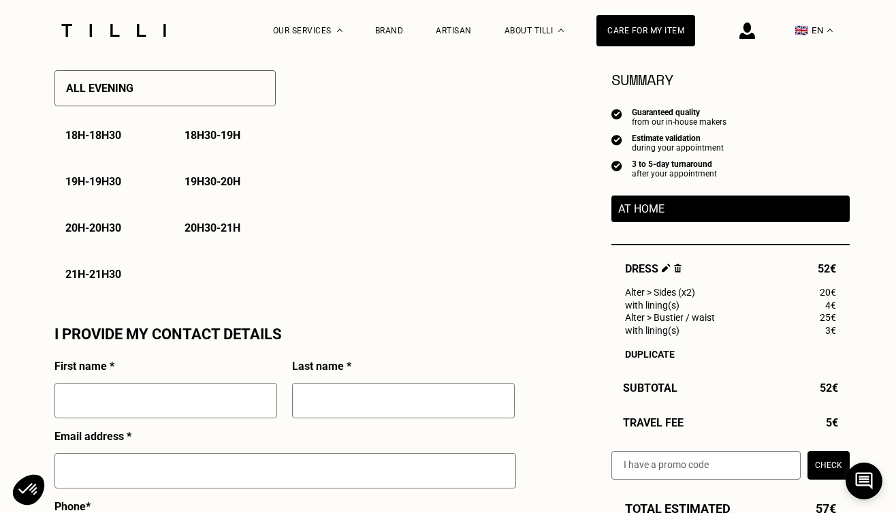
scroll to position [999, 0]
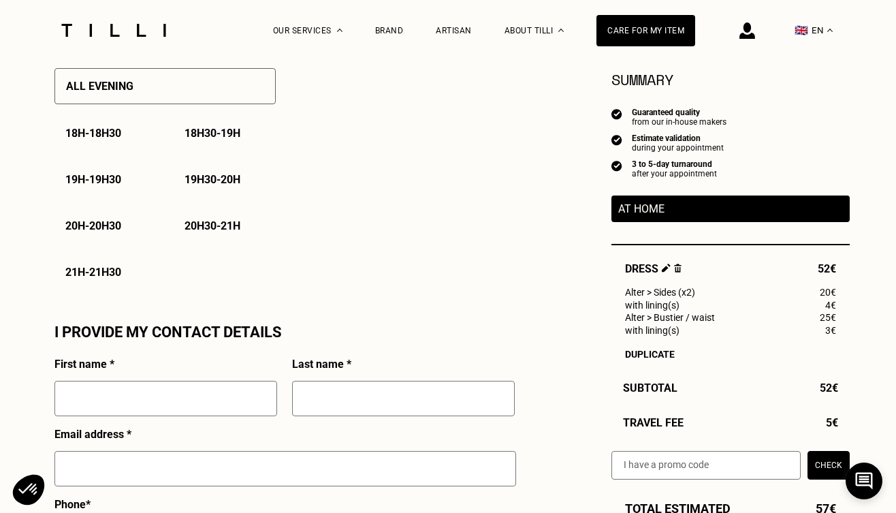
click at [634, 209] on p "At home" at bounding box center [730, 208] width 225 height 13
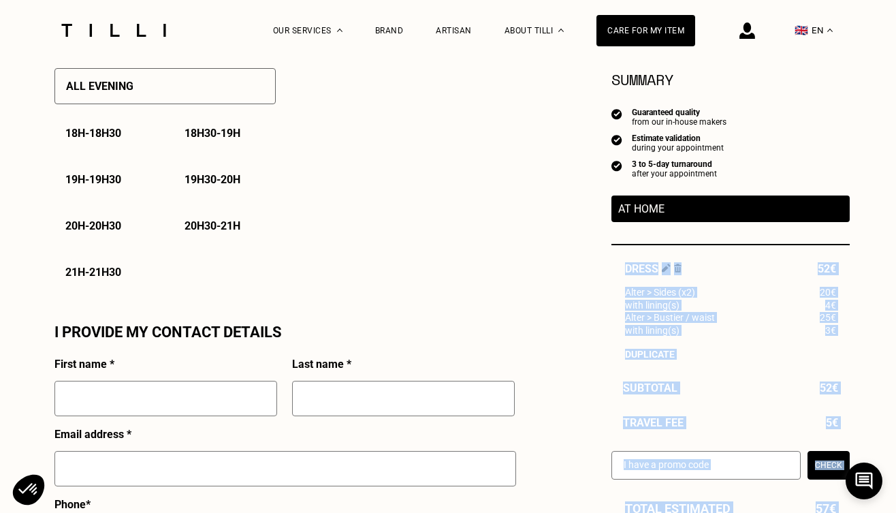
drag, startPoint x: 667, startPoint y: 208, endPoint x: 594, endPoint y: 208, distance: 72.2
click at [594, 208] on div "Quote Summary Guaranteed quality from our in-house makers Estimate validation d…" at bounding box center [447, 73] width 803 height 1725
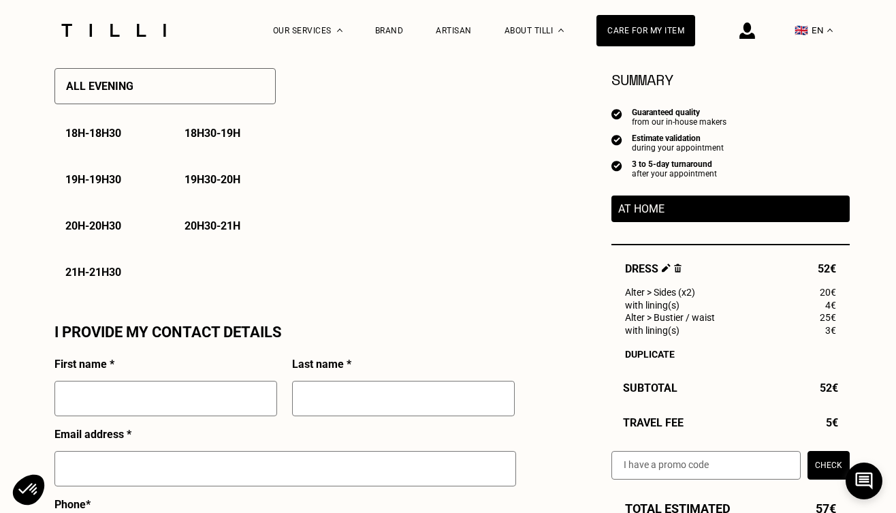
click at [592, 208] on div "Quote Summary Guaranteed quality from our in-house makers Estimate validation d…" at bounding box center [447, 73] width 803 height 1725
click at [675, 208] on p "At home" at bounding box center [730, 208] width 225 height 13
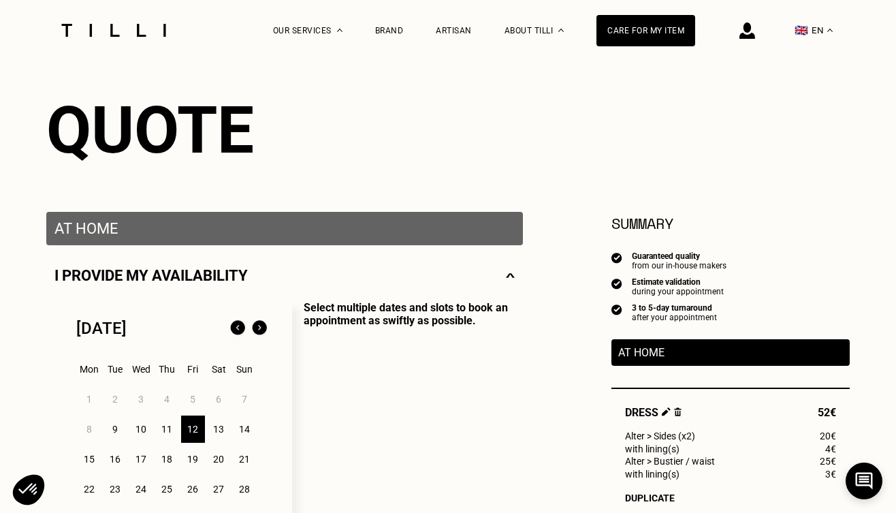
scroll to position [142, 0]
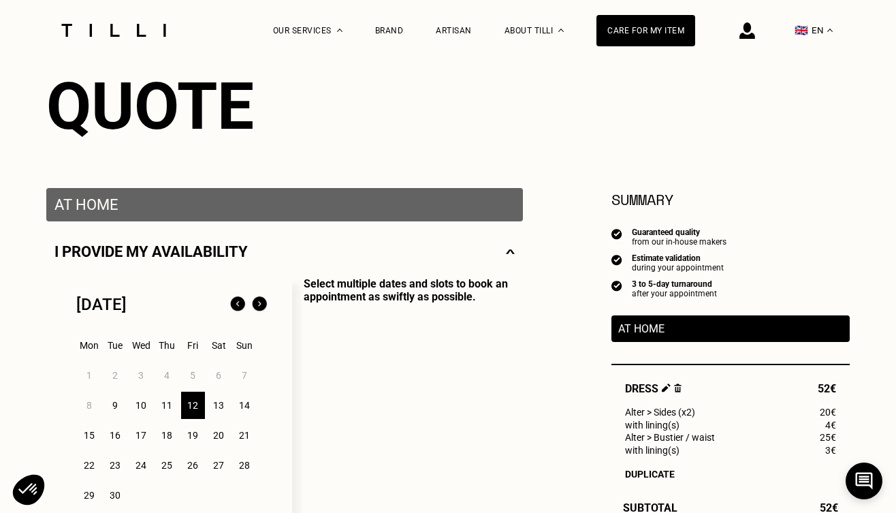
click at [487, 210] on p "At home" at bounding box center [284, 204] width 460 height 17
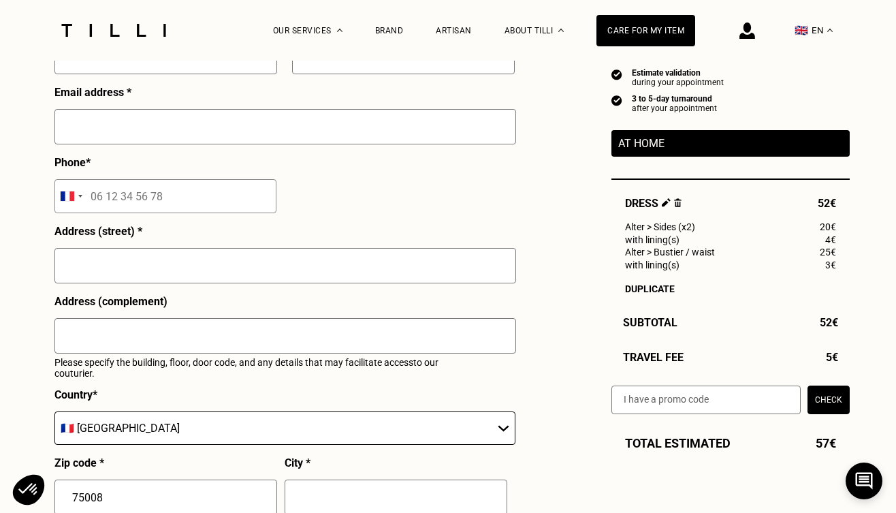
scroll to position [1078, 0]
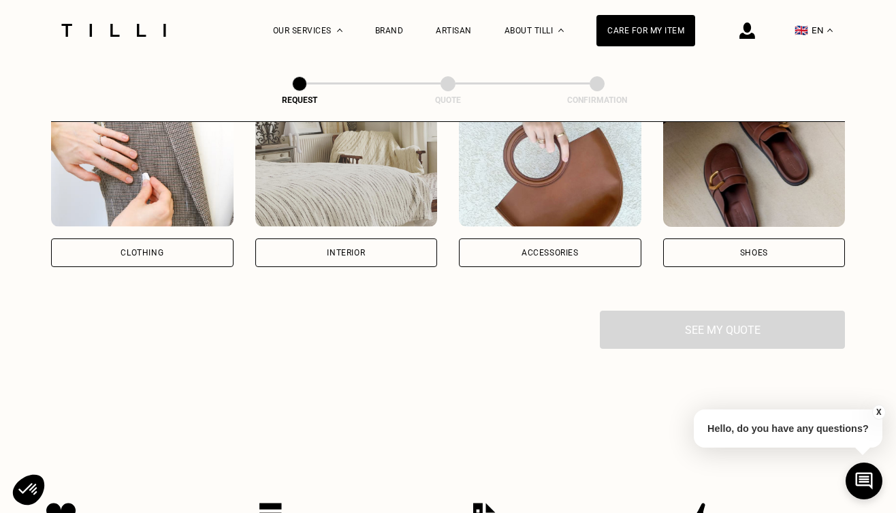
scroll to position [288, 0]
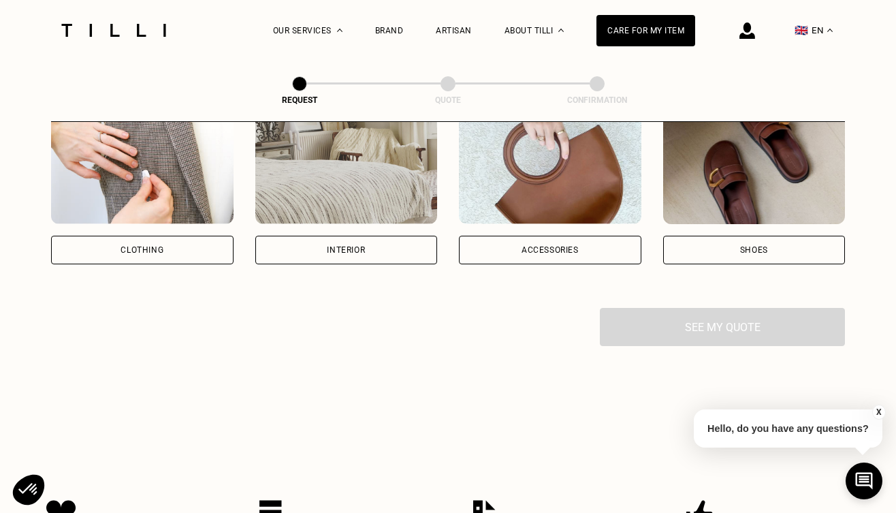
click at [127, 247] on div "Clothing" at bounding box center [142, 250] width 43 height 8
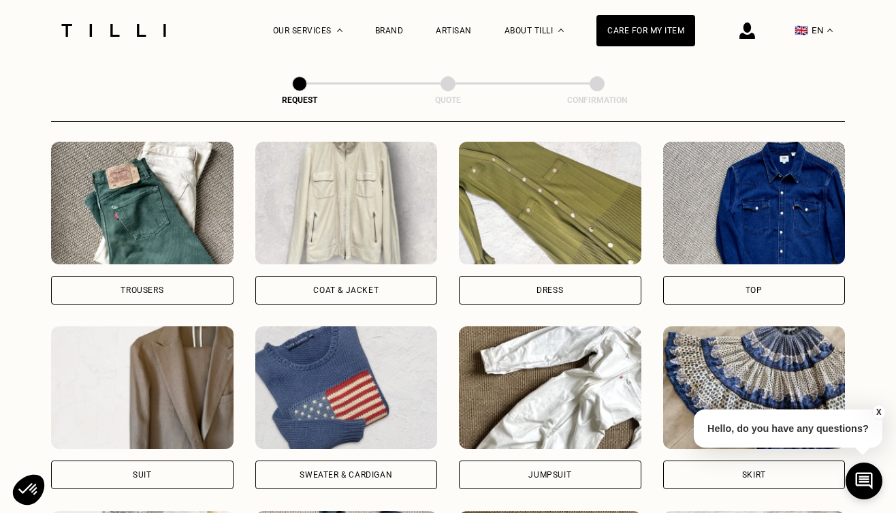
scroll to position [624, 0]
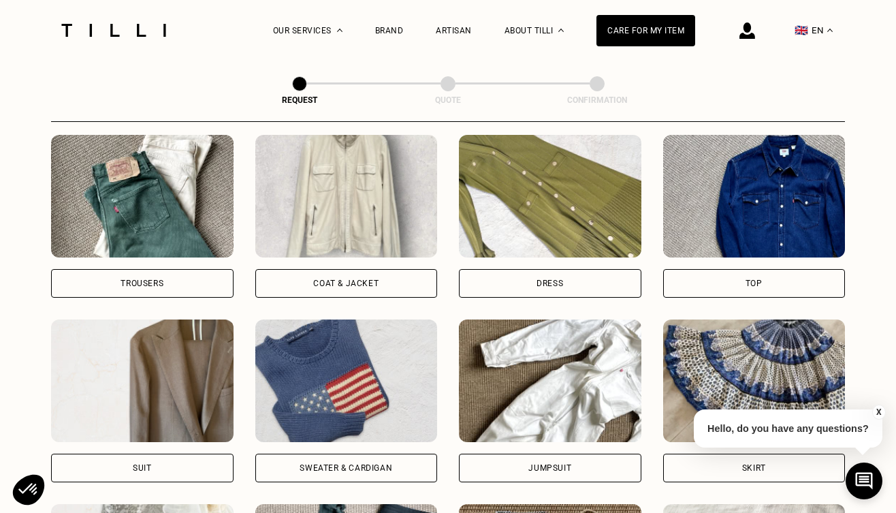
click at [579, 283] on div "Dress" at bounding box center [550, 283] width 182 height 29
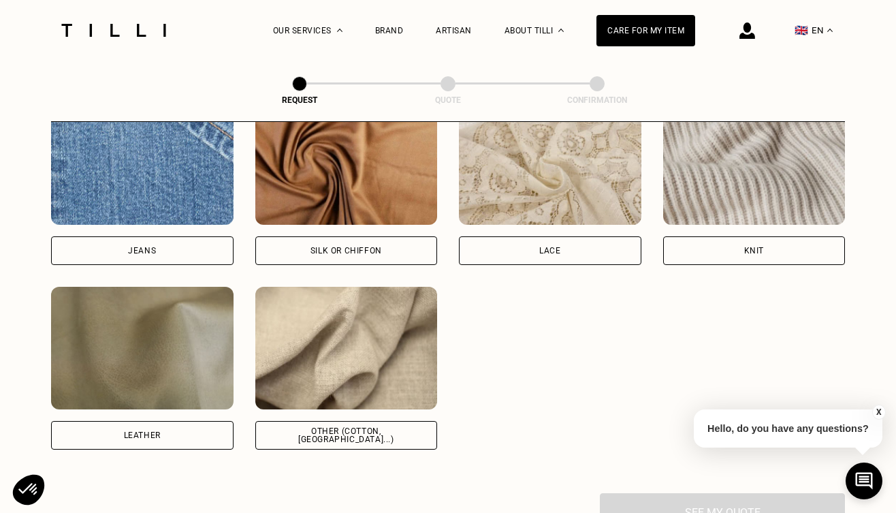
scroll to position [1495, 0]
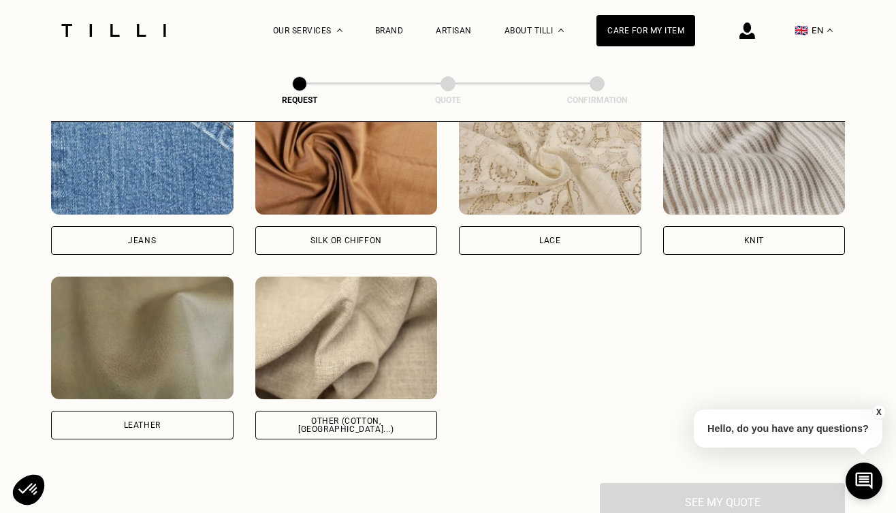
click at [345, 422] on div "Other (cotton, [GEOGRAPHIC_DATA]...)" at bounding box center [346, 425] width 159 height 16
select select "FR"
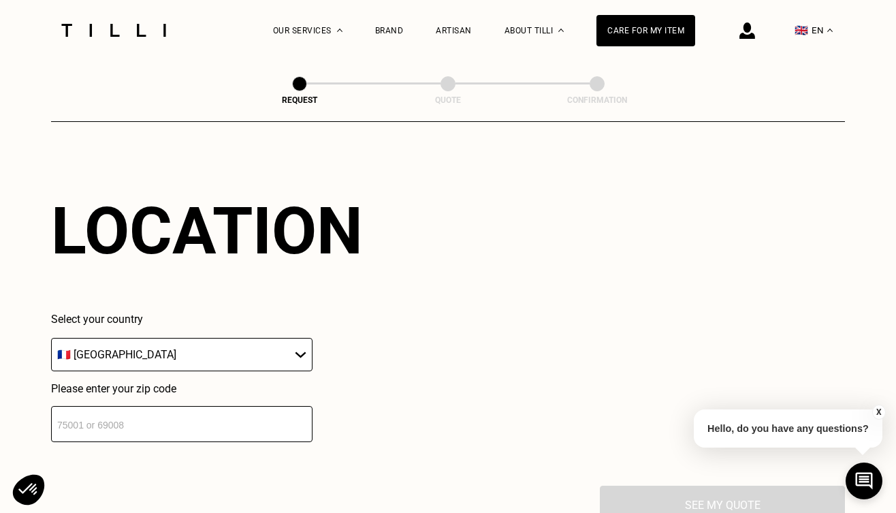
scroll to position [1945, 0]
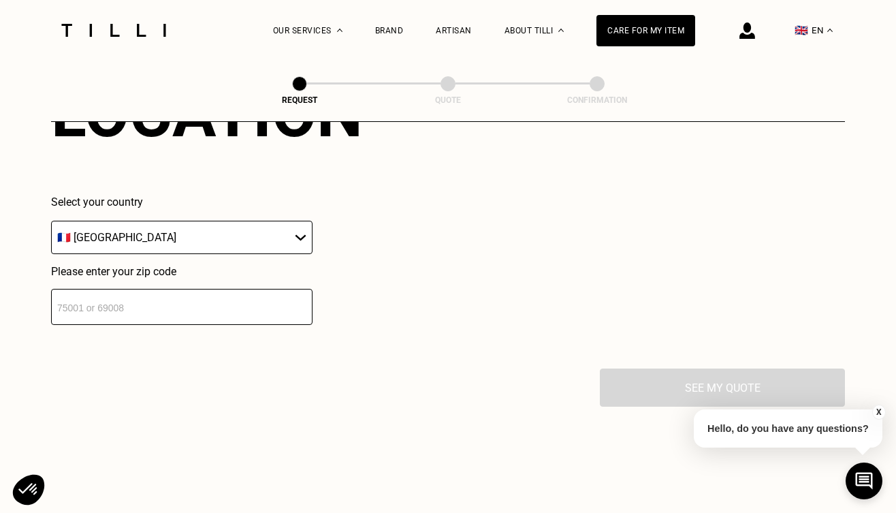
click at [200, 308] on input "number" at bounding box center [181, 307] width 261 height 36
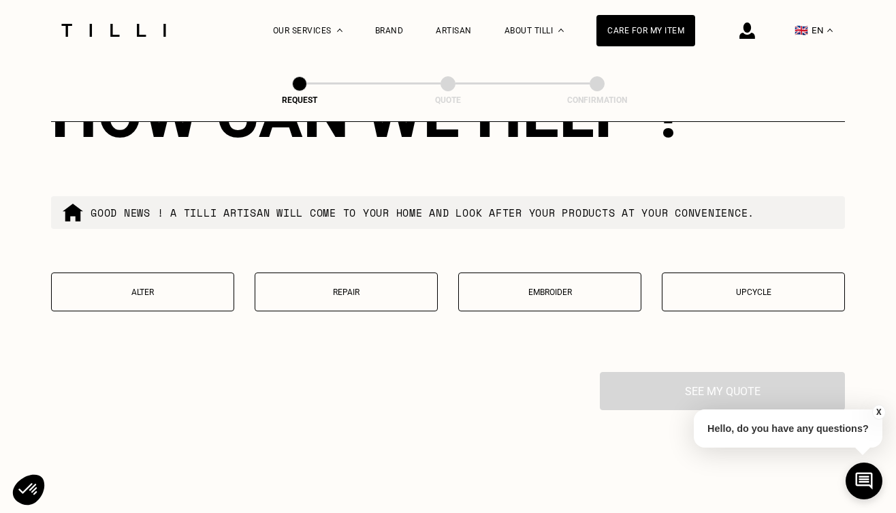
scroll to position [2288, 0]
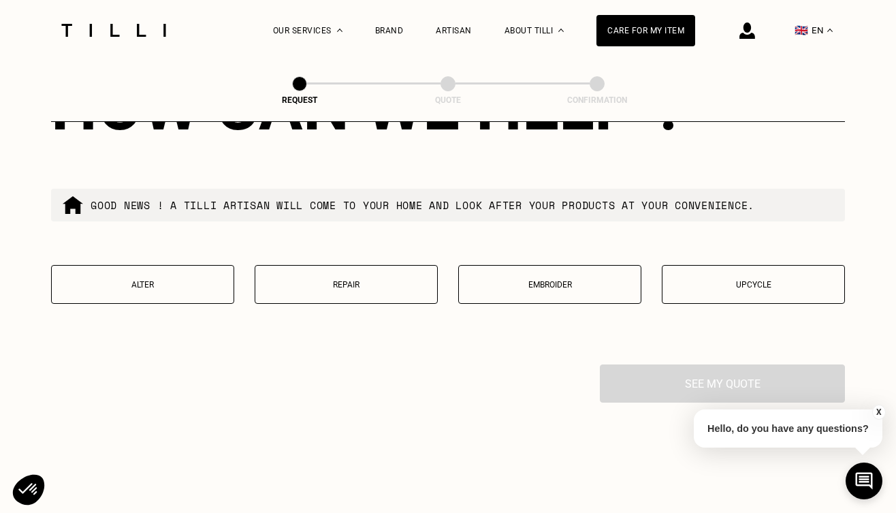
type input "75008"
click at [179, 289] on p "Alter" at bounding box center [143, 285] width 168 height 10
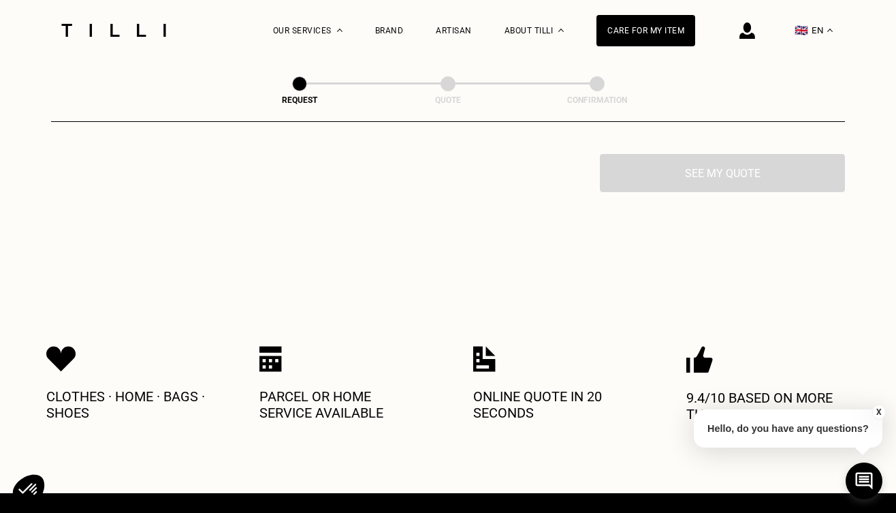
scroll to position [2664, 0]
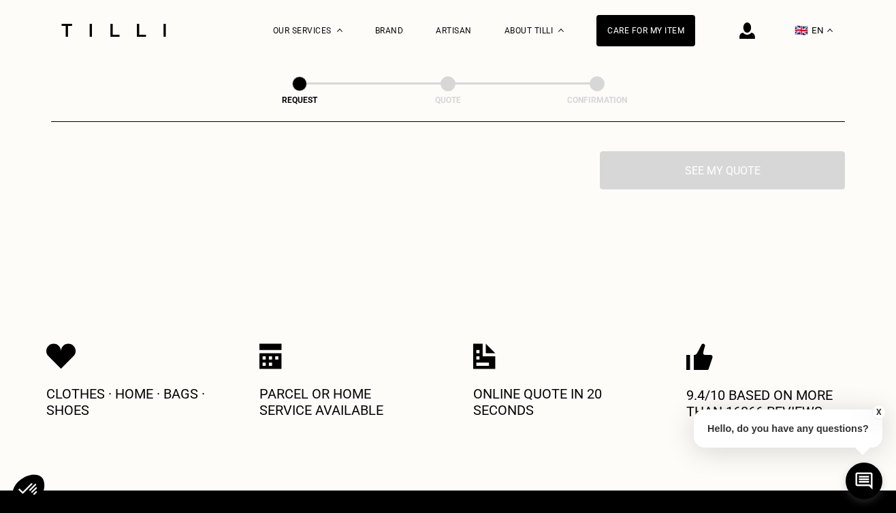
click at [405, 400] on p "Parcel or home service available" at bounding box center [340, 401] width 163 height 33
drag, startPoint x: 330, startPoint y: 413, endPoint x: 276, endPoint y: 407, distance: 53.4
click at [276, 409] on p "Parcel or home service available" at bounding box center [340, 401] width 163 height 33
click at [388, 402] on p "Parcel or home service available" at bounding box center [340, 401] width 163 height 33
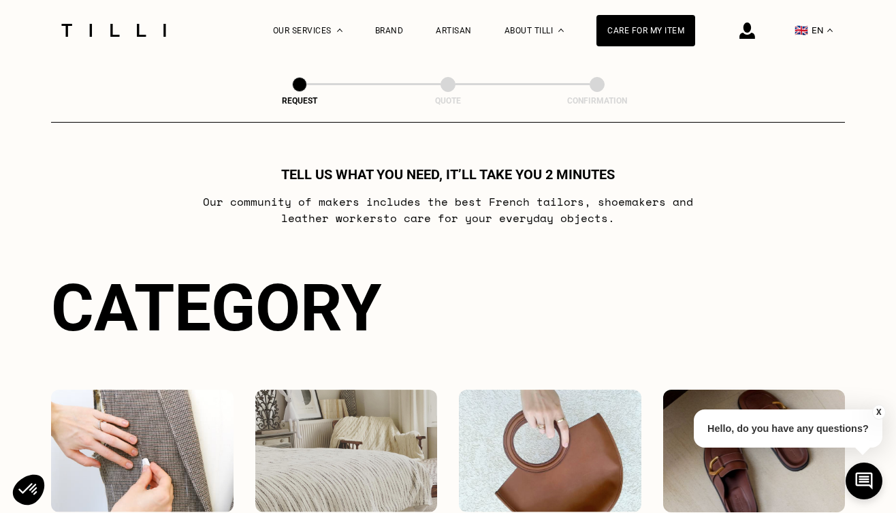
scroll to position [0, 0]
